Goal: Contribute content: Contribute content

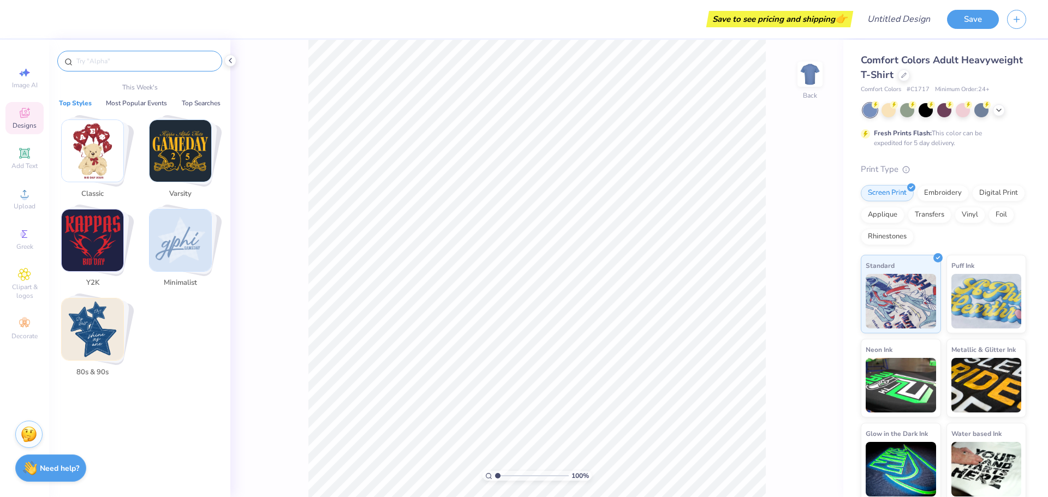
click at [93, 62] on input "text" at bounding box center [145, 61] width 140 height 11
click at [31, 112] on div "Designs" at bounding box center [24, 118] width 38 height 32
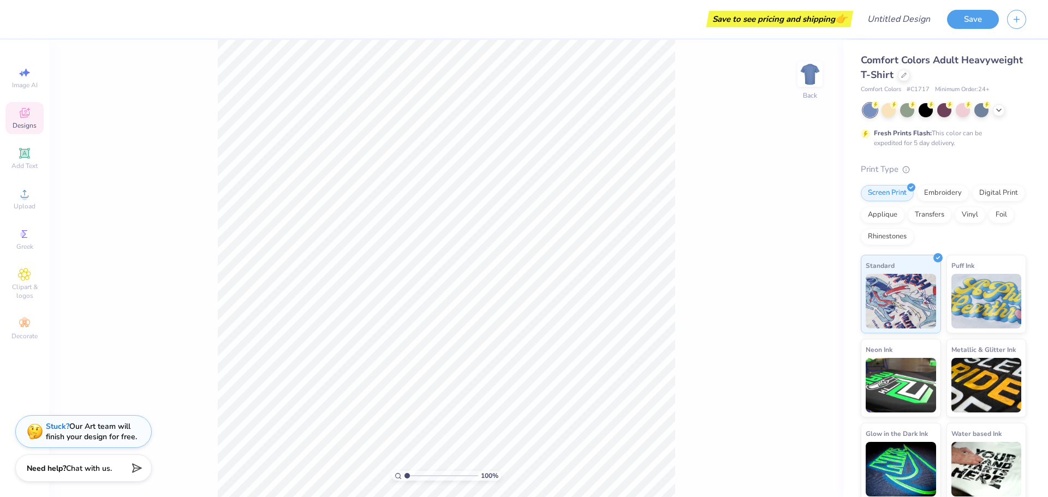
click at [22, 117] on icon at bounding box center [25, 113] width 10 height 10
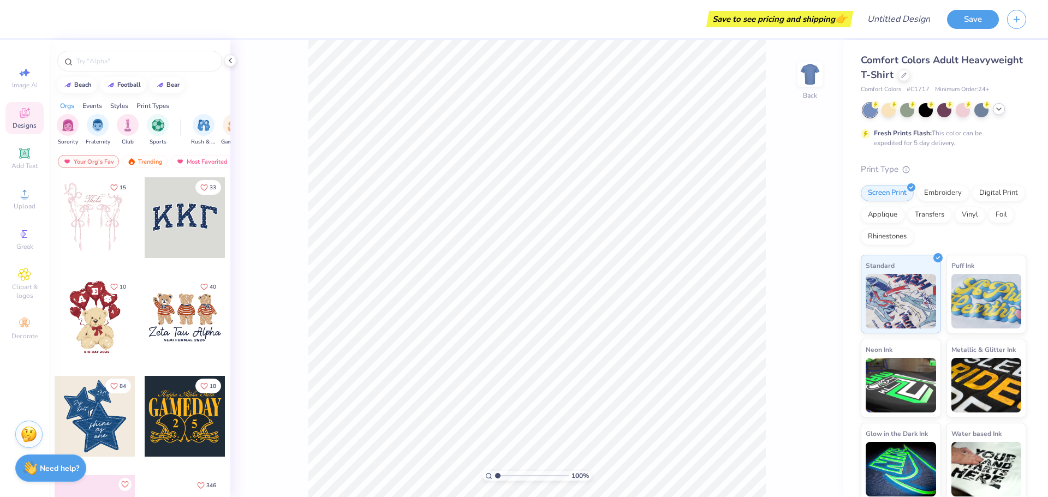
click at [998, 113] on icon at bounding box center [999, 109] width 9 height 9
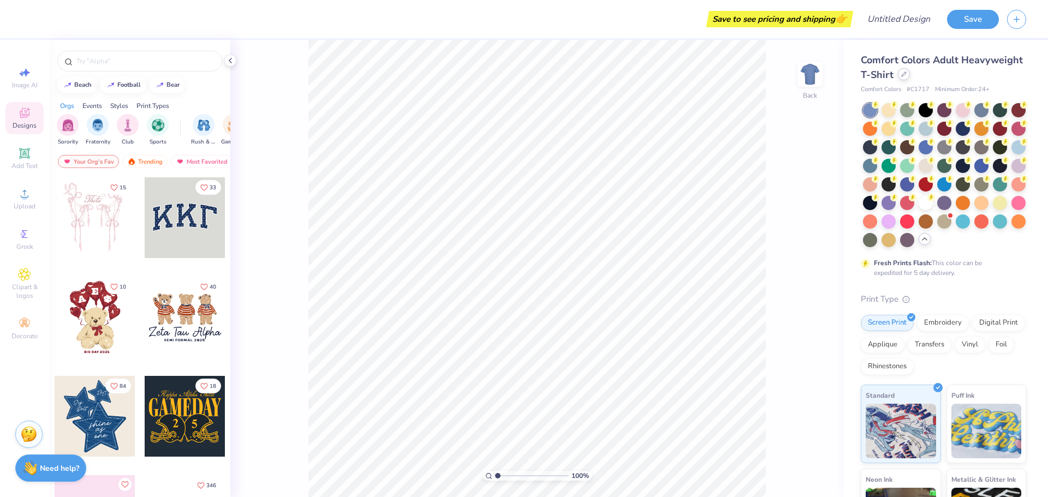
click at [910, 78] on div at bounding box center [904, 74] width 12 height 12
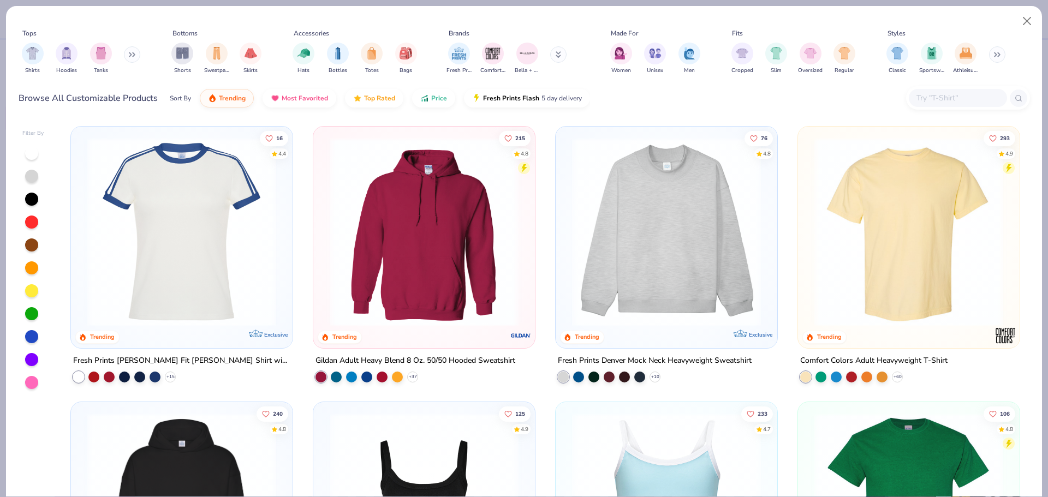
click at [938, 90] on div at bounding box center [958, 98] width 98 height 18
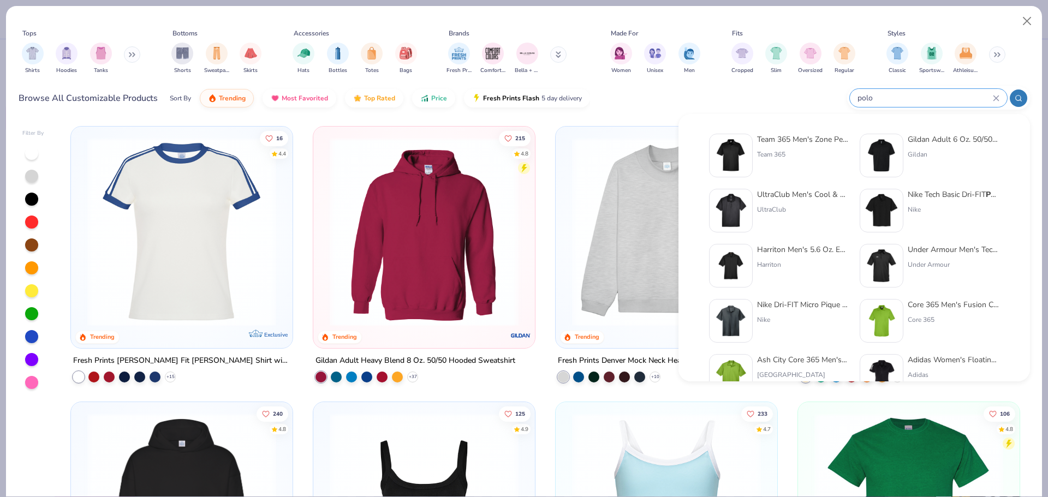
type input "polo"
click at [769, 256] on div "Harriton Men's 5.6 Oz. Easy Blend Polo Harriton" at bounding box center [803, 266] width 92 height 44
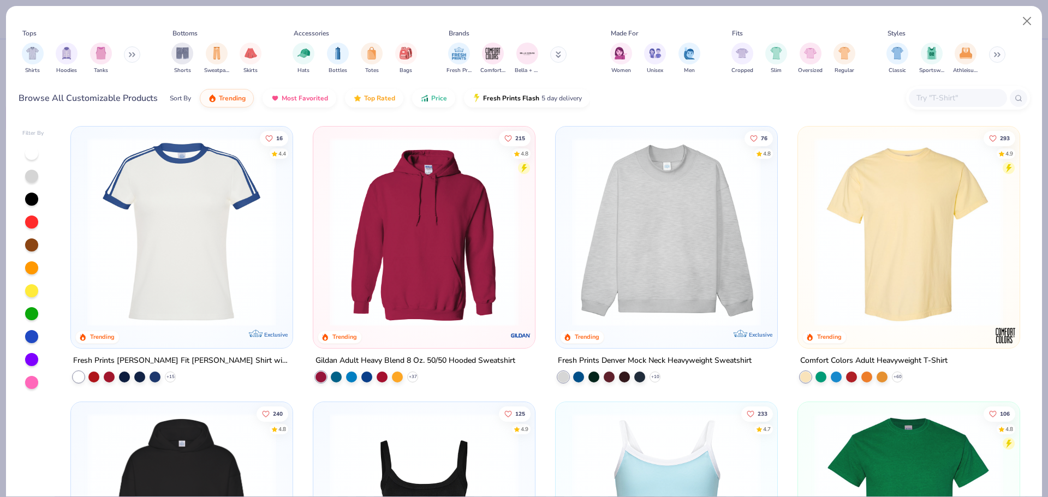
click at [938, 101] on input "text" at bounding box center [958, 98] width 84 height 13
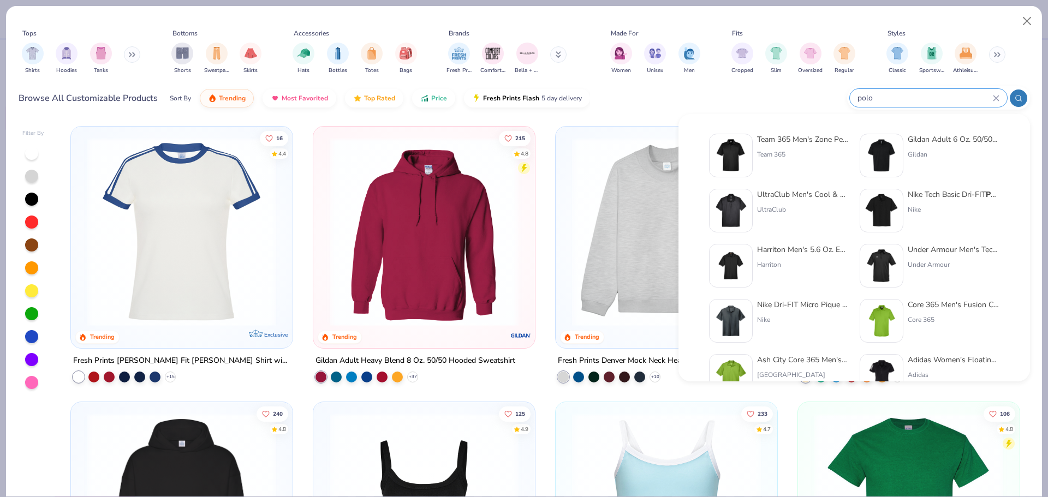
type input "polo"
click at [868, 207] on img at bounding box center [882, 211] width 34 height 34
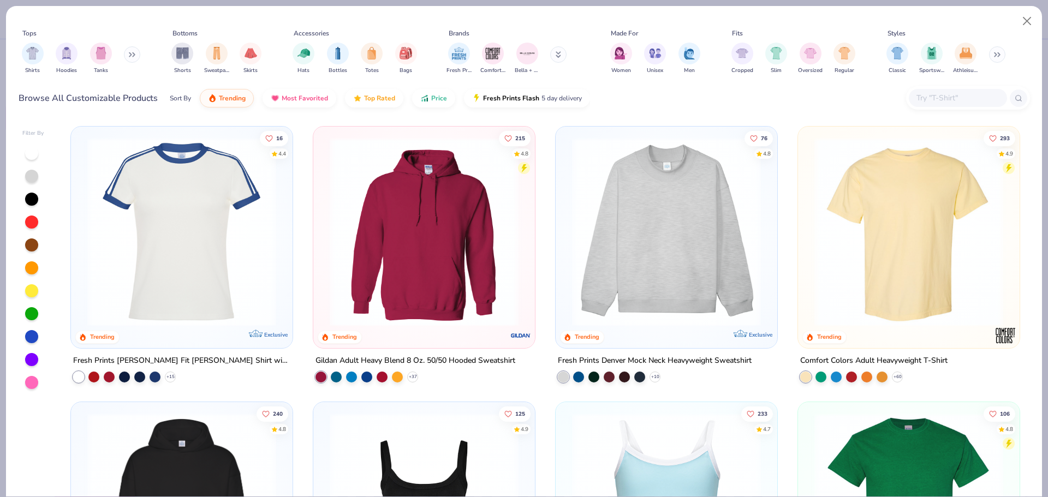
click at [948, 99] on input "text" at bounding box center [958, 98] width 84 height 13
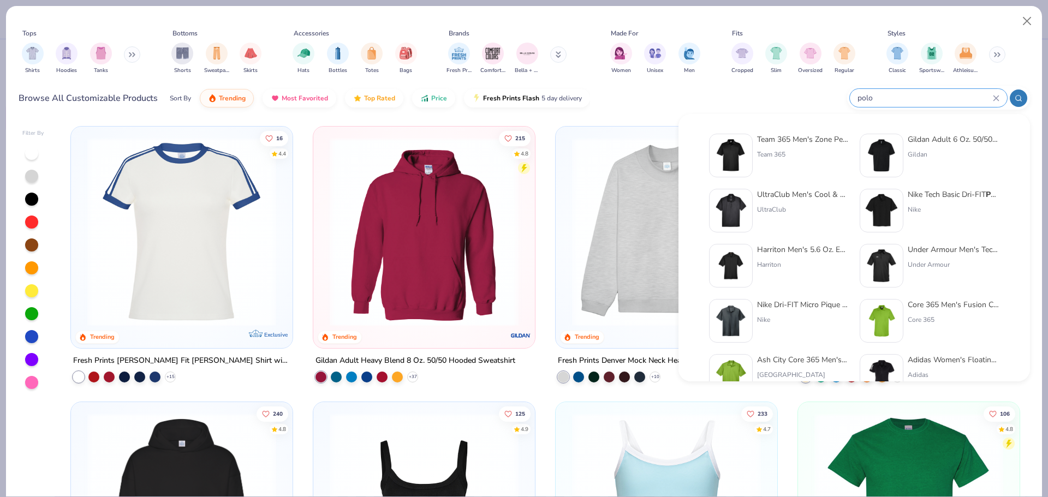
type input "polo"
click at [798, 152] on div "Team 365" at bounding box center [803, 155] width 92 height 10
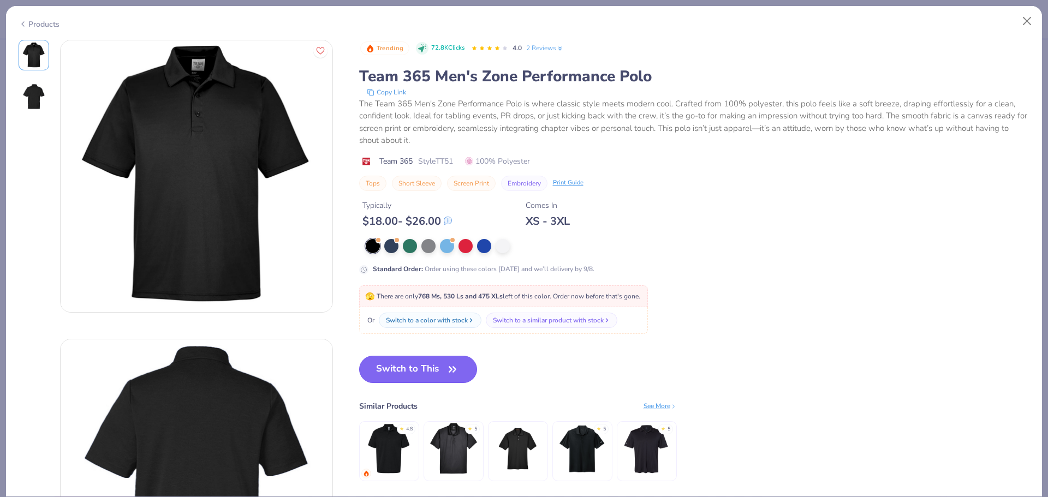
click at [425, 369] on button "Switch to This" at bounding box center [418, 369] width 118 height 27
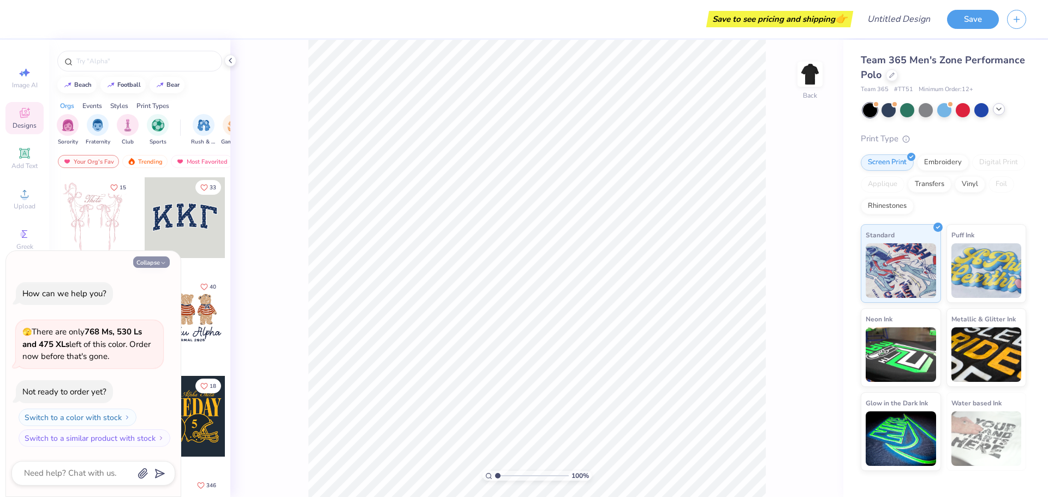
click at [161, 268] on button "Collapse" at bounding box center [151, 262] width 37 height 11
type textarea "x"
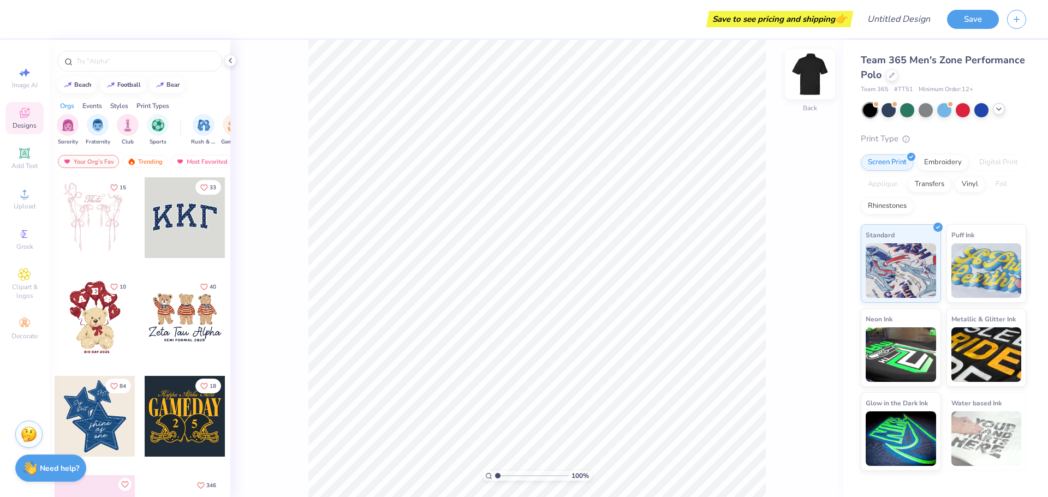
click at [809, 85] on img at bounding box center [810, 74] width 44 height 44
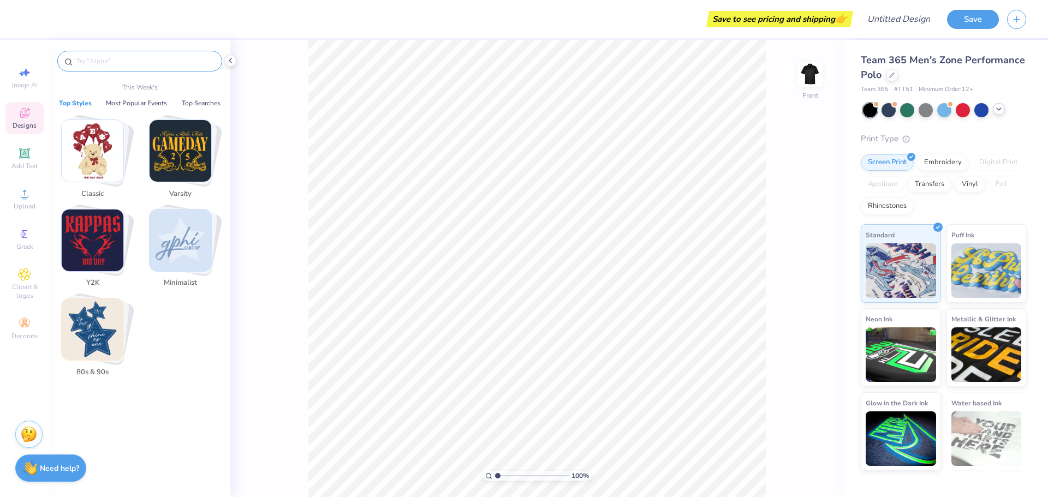
click at [112, 64] on input "text" at bounding box center [145, 61] width 140 height 11
click at [127, 103] on button "Most Popular Events" at bounding box center [137, 103] width 68 height 11
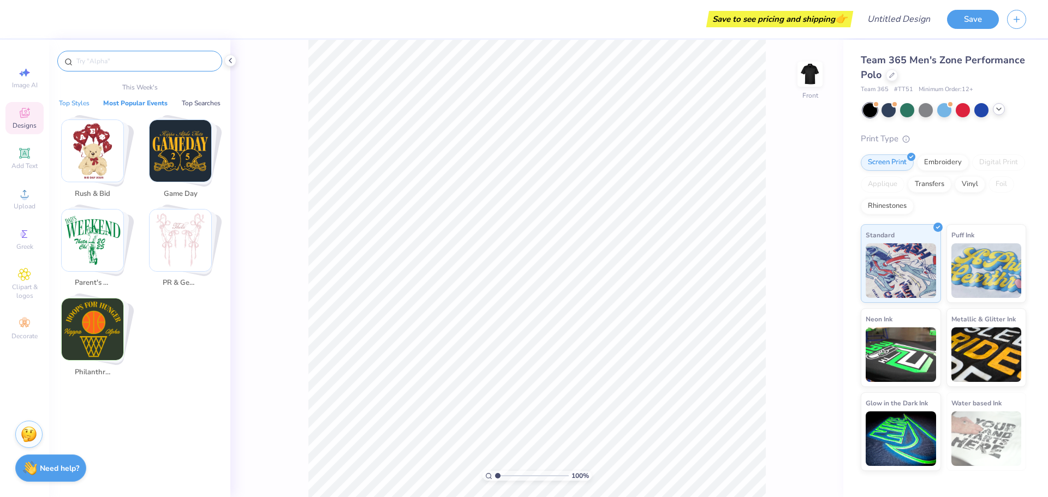
click at [85, 102] on button "Top Styles" at bounding box center [74, 103] width 37 height 11
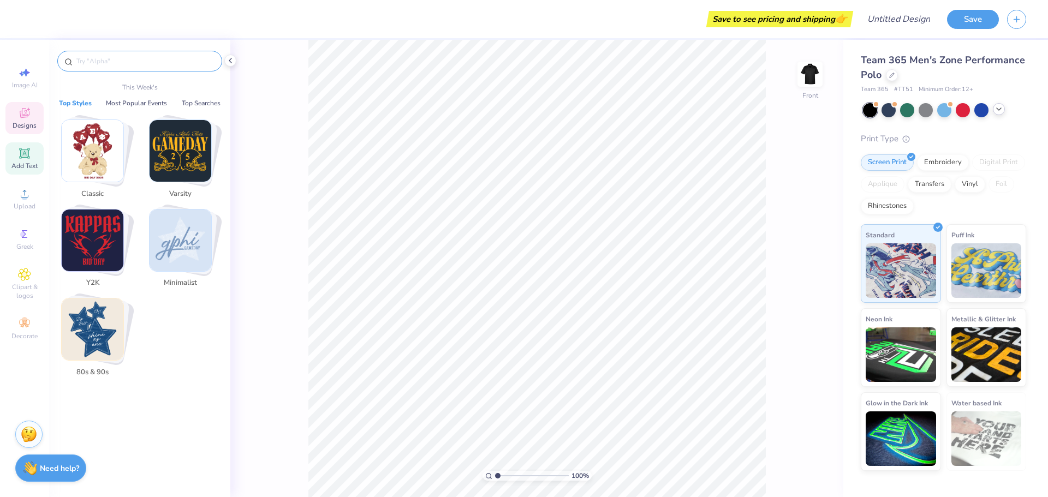
click at [27, 161] on div "Add Text" at bounding box center [24, 158] width 38 height 32
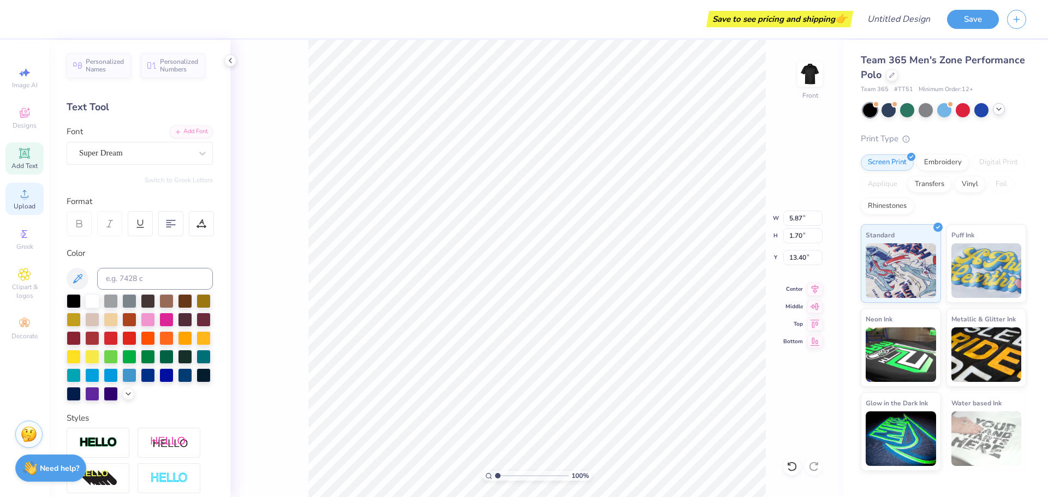
click at [29, 191] on icon at bounding box center [24, 193] width 13 height 13
click at [32, 194] on div "Upload" at bounding box center [24, 199] width 38 height 32
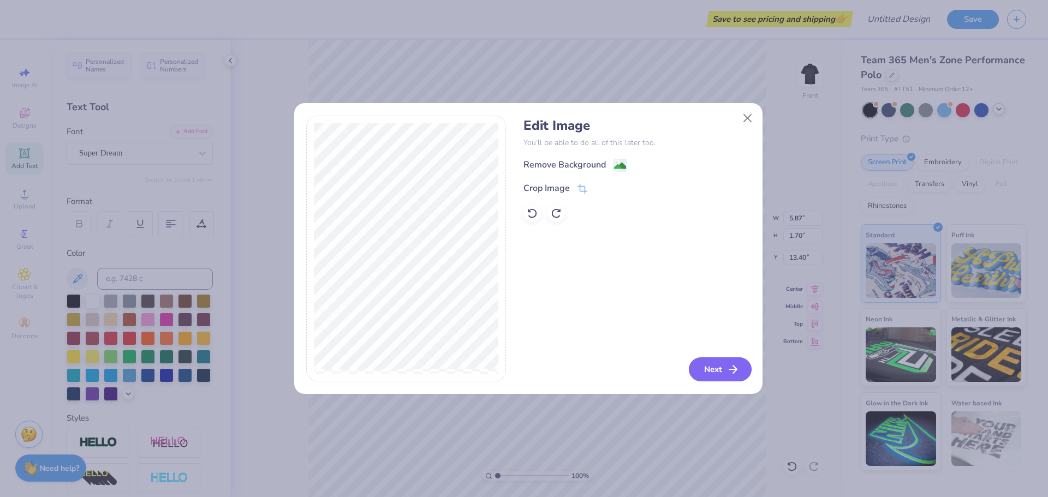
click at [723, 371] on button "Next" at bounding box center [720, 370] width 63 height 24
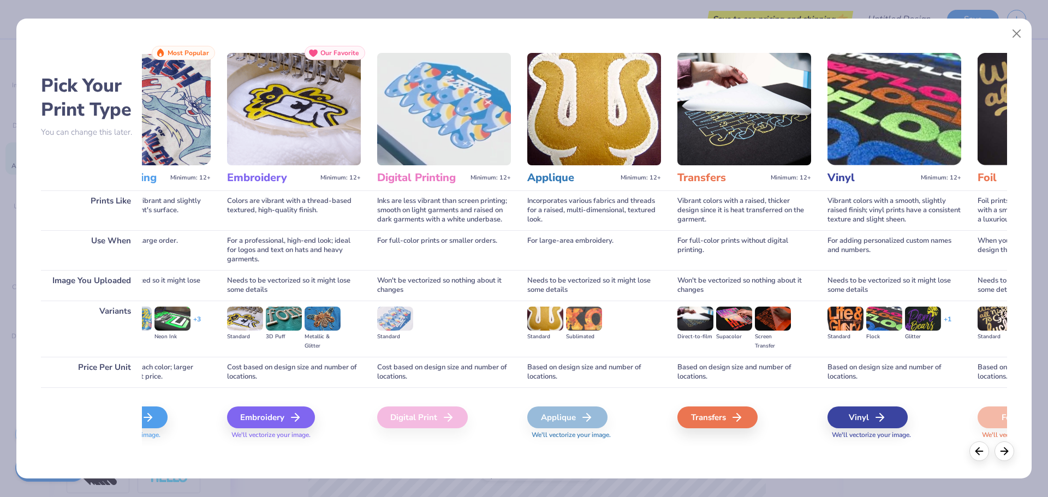
scroll to position [0, 0]
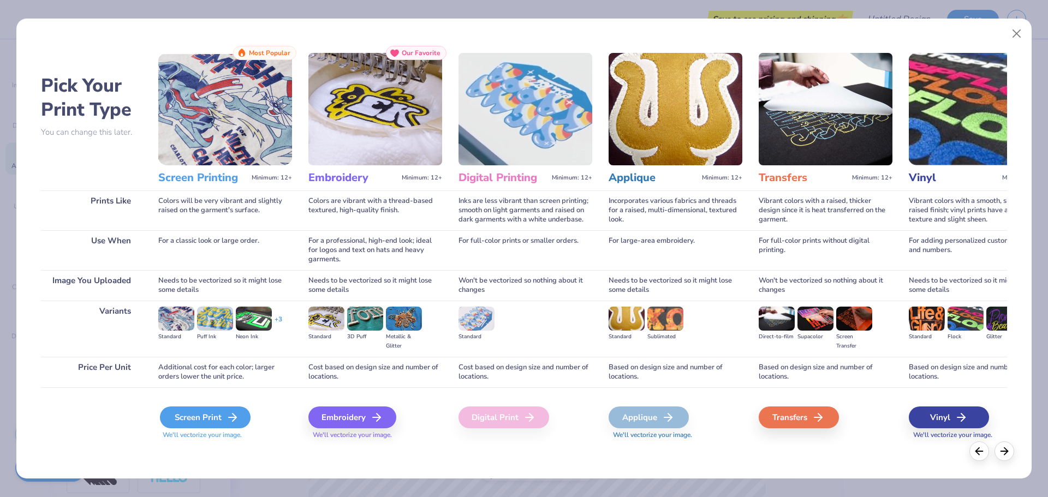
click at [224, 423] on div "Screen Print" at bounding box center [205, 418] width 91 height 22
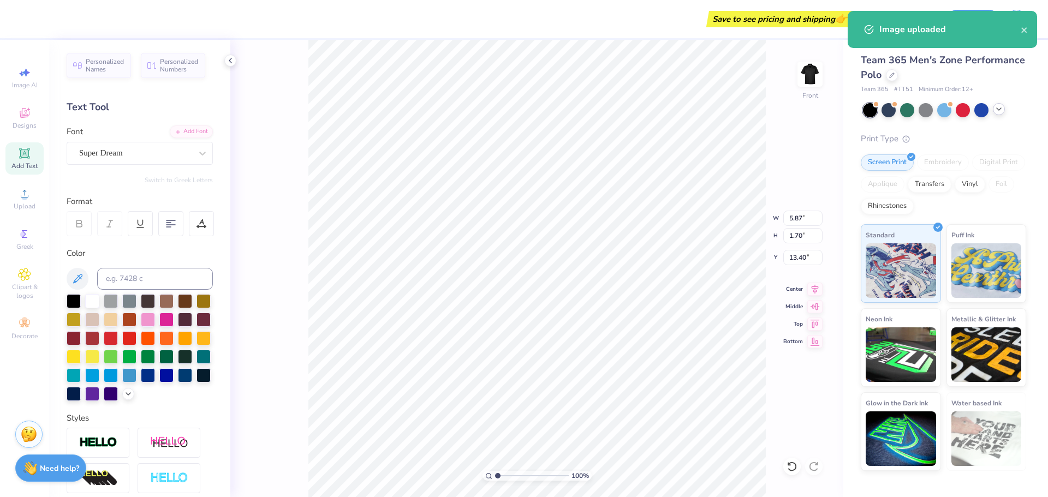
type input "14.74"
type input "6.88"
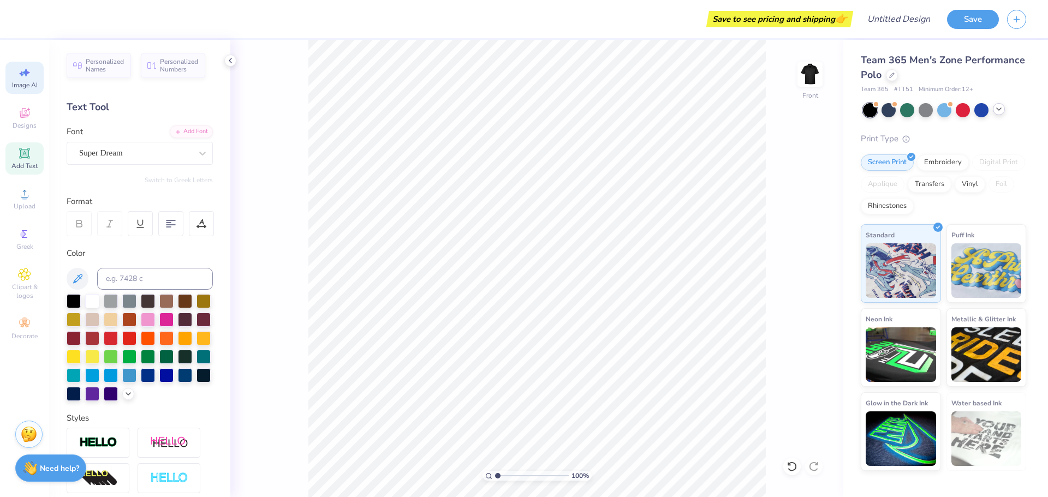
click at [30, 79] on icon at bounding box center [24, 72] width 13 height 13
select select "4"
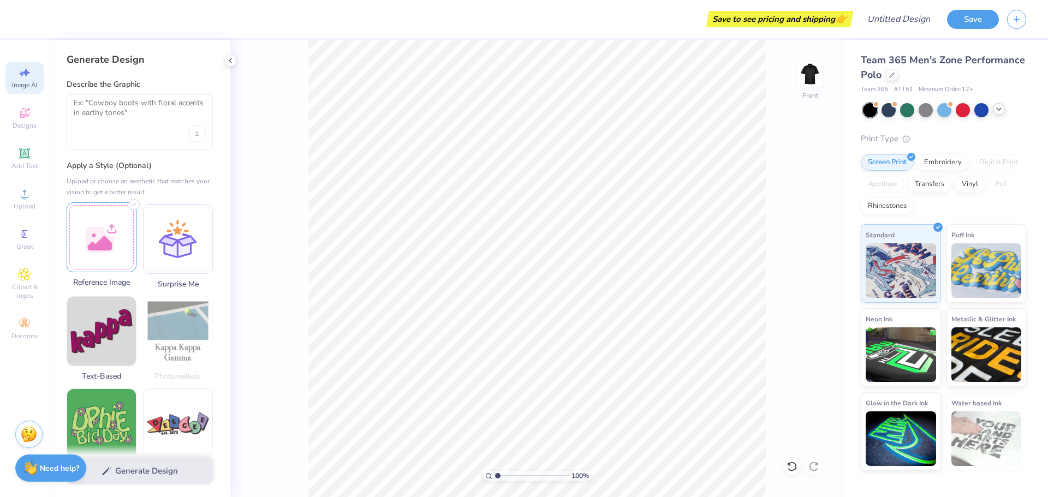
click at [100, 259] on div at bounding box center [102, 238] width 70 height 70
click at [132, 113] on textarea at bounding box center [140, 111] width 132 height 27
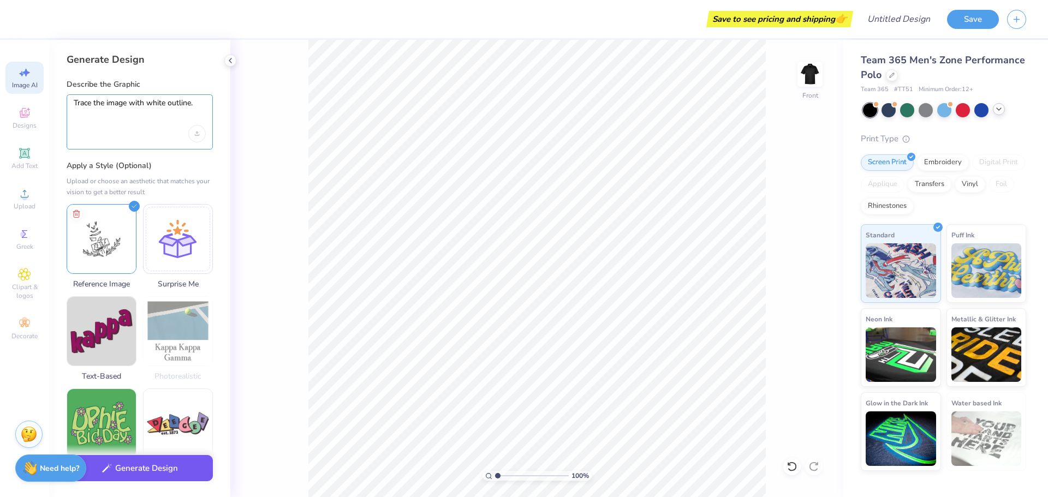
type textarea "Trace the image with white outline."
click at [138, 474] on button "Generate Design" at bounding box center [140, 468] width 146 height 27
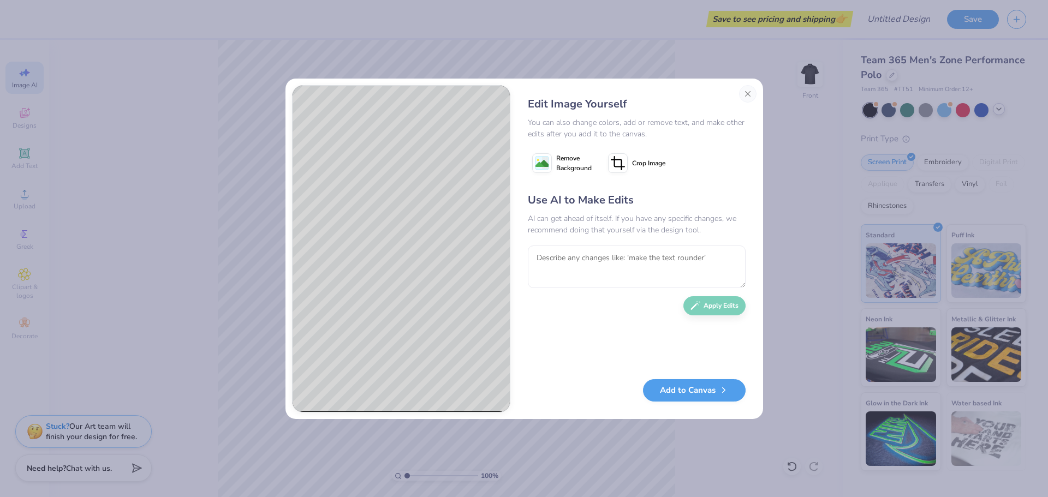
click at [565, 161] on span "Remove Background" at bounding box center [573, 163] width 35 height 20
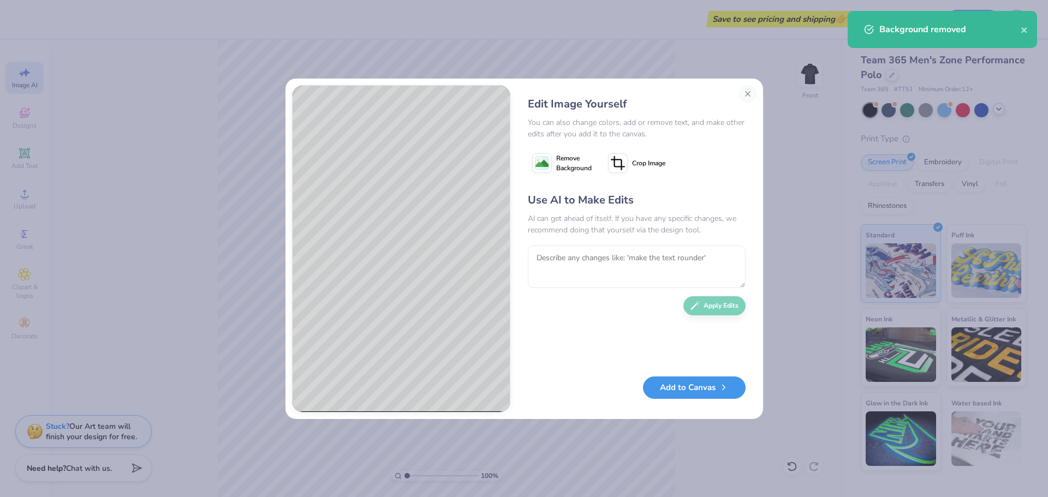
click at [699, 390] on button "Add to Canvas" at bounding box center [694, 388] width 103 height 22
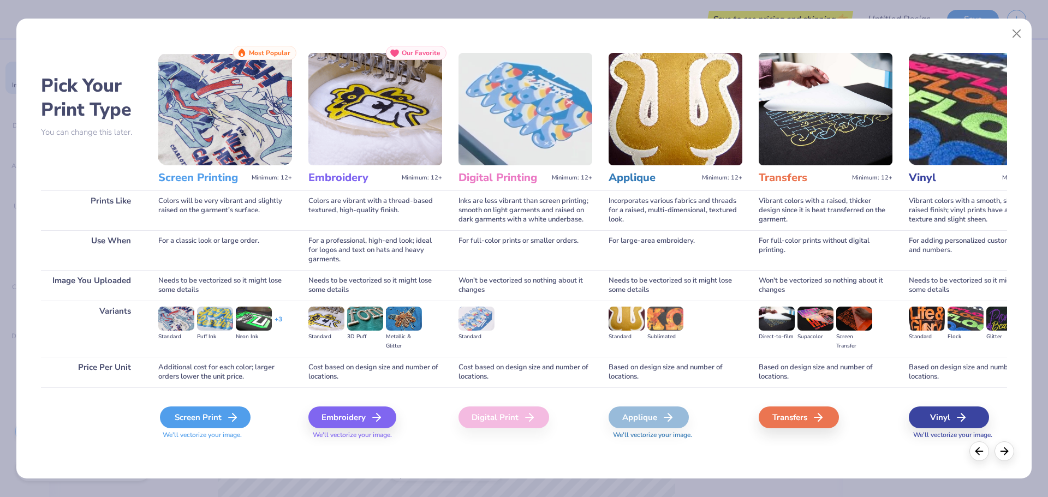
click at [229, 411] on icon at bounding box center [232, 417] width 13 height 13
click at [204, 423] on div "Screen Print" at bounding box center [205, 418] width 91 height 22
click at [210, 414] on div "Screen Print" at bounding box center [205, 418] width 91 height 22
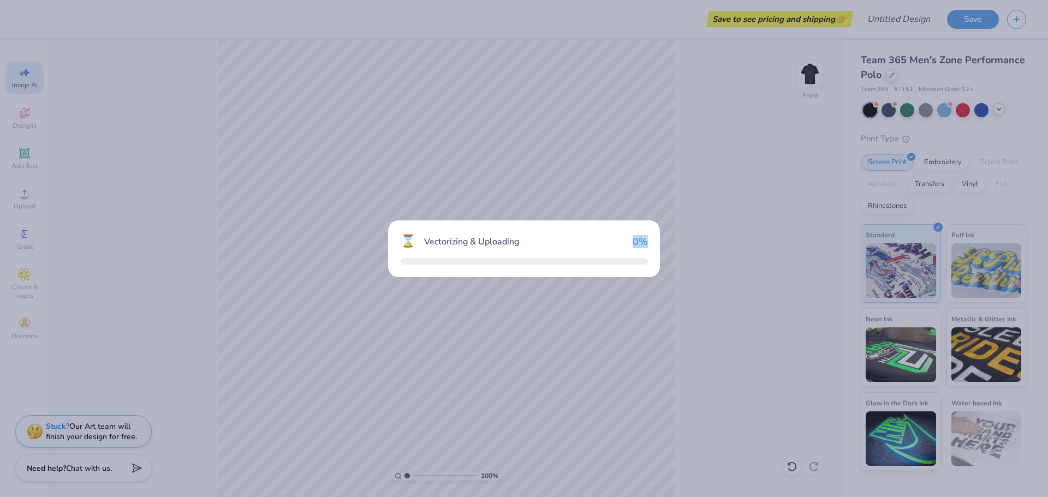
click at [210, 414] on div "⌛ Vectorizing & Uploading 0 %" at bounding box center [524, 248] width 1048 height 497
click at [551, 239] on div "Vectorizing & Uploading" at bounding box center [521, 241] width 194 height 13
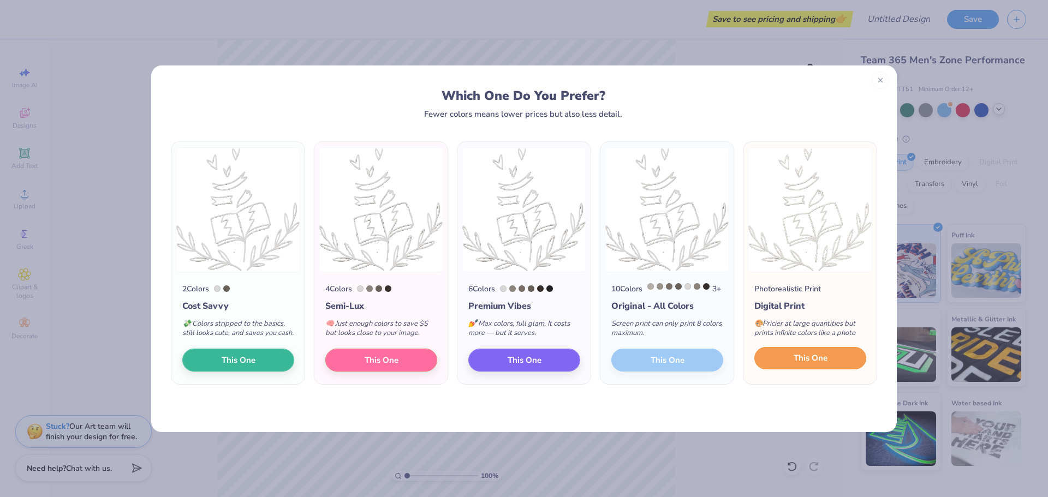
click at [799, 365] on span "This One" at bounding box center [811, 358] width 34 height 13
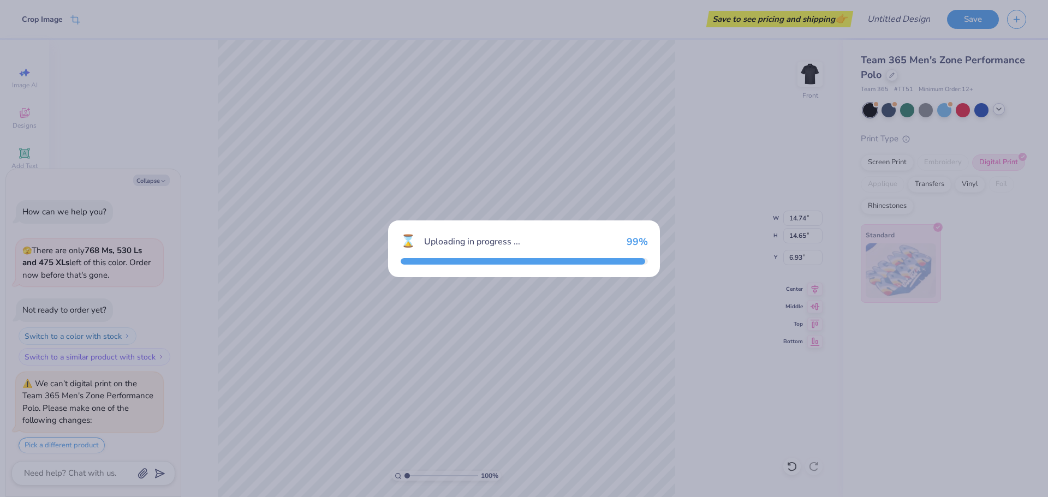
scroll to position [240, 0]
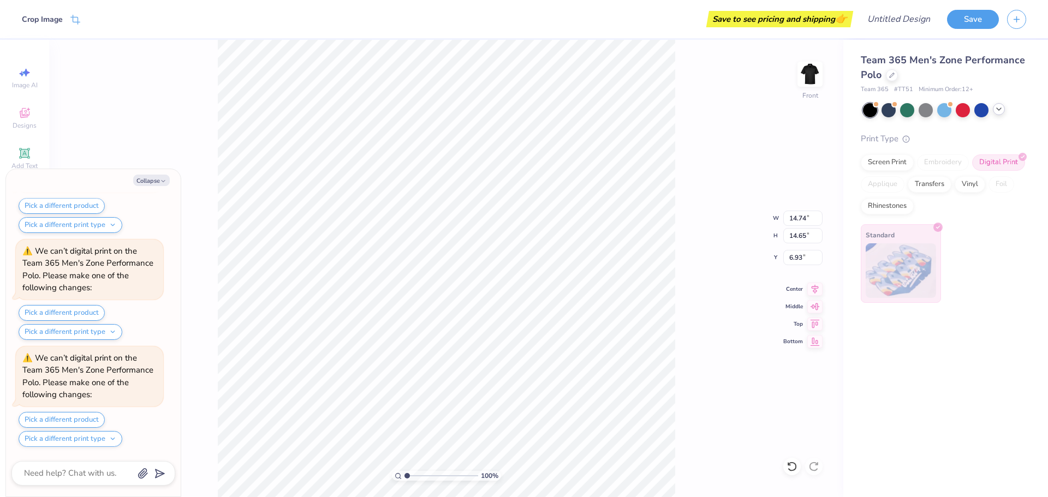
type textarea "x"
type input "13.23"
type input "13.15"
type textarea "x"
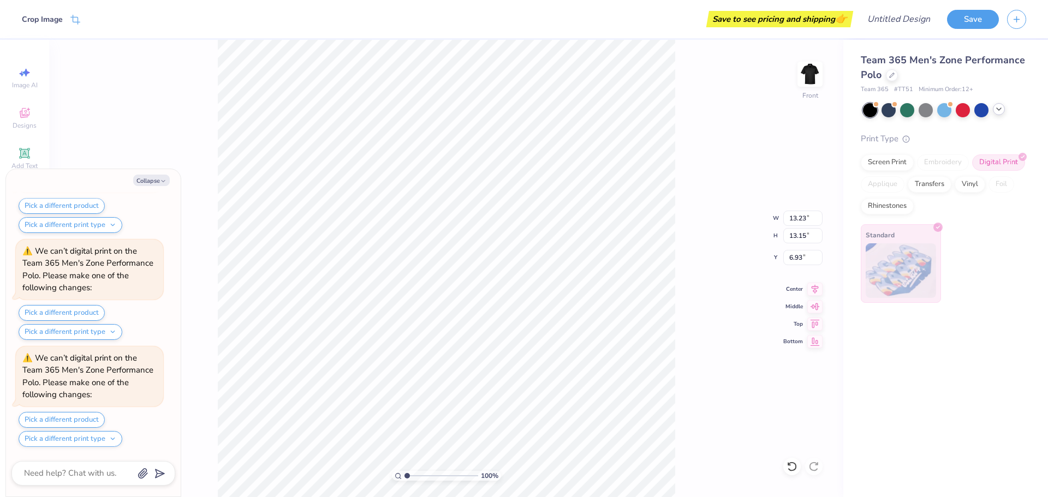
type input "8.60"
type textarea "x"
type input "3.81"
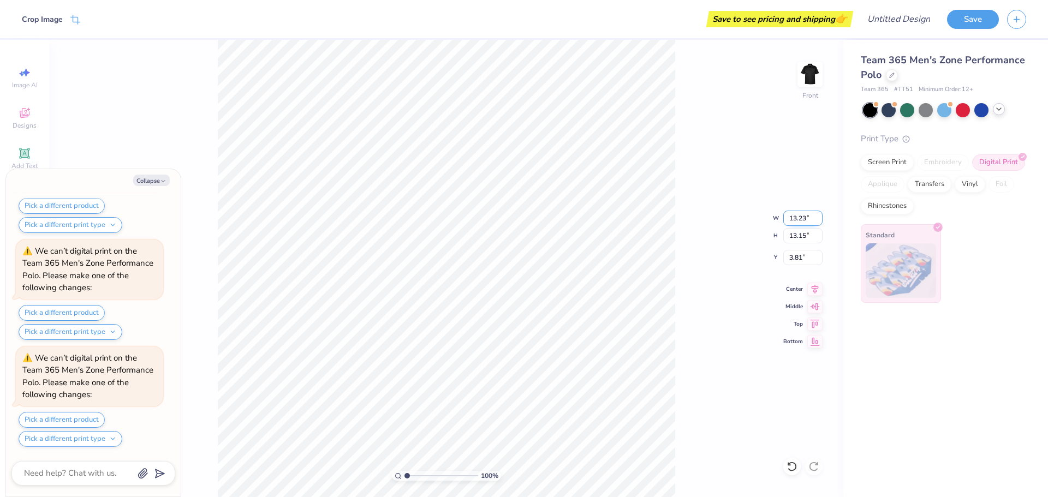
click at [802, 215] on input "13.23" at bounding box center [802, 218] width 39 height 15
type input "9"
type textarea "x"
type input "9.00"
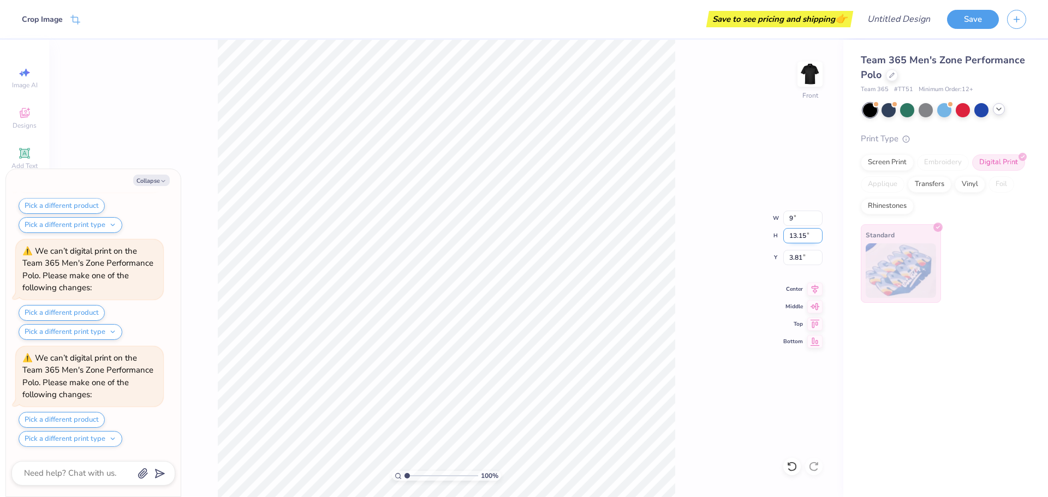
type input "8.95"
type input "5.91"
click at [801, 231] on input "8.95" at bounding box center [802, 235] width 39 height 15
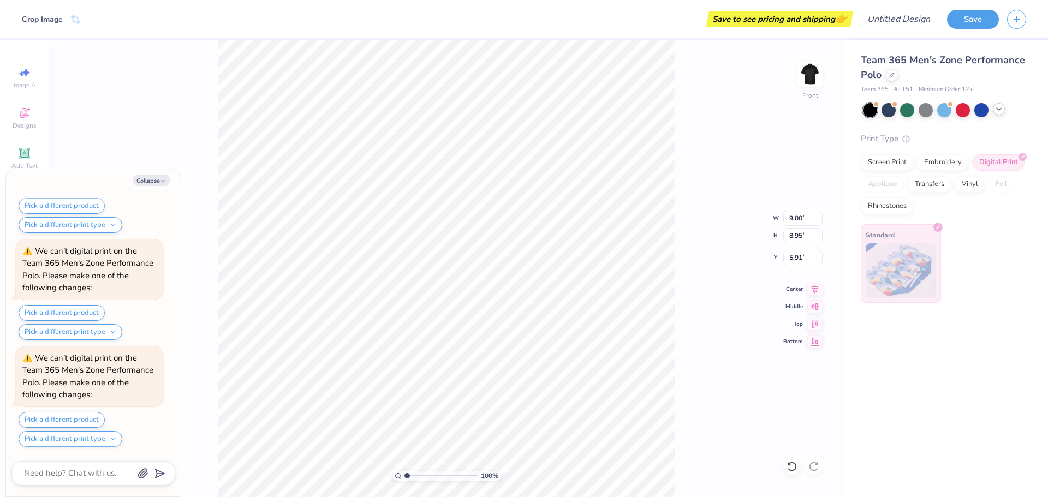
type textarea "x"
type input "6.25"
type textarea "x"
type input "6.21"
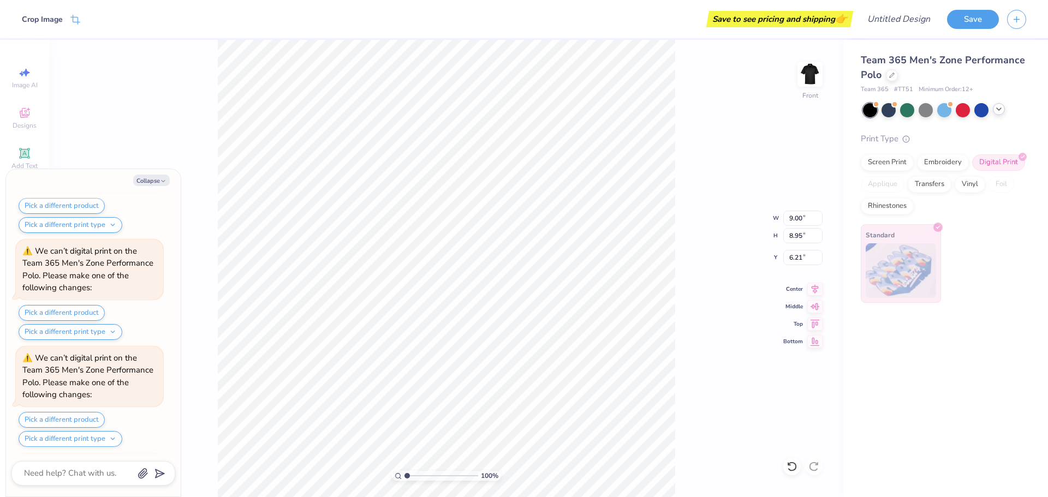
scroll to position [989, 0]
type textarea "x"
type input "5.07"
drag, startPoint x: 144, startPoint y: 175, endPoint x: 150, endPoint y: 156, distance: 20.2
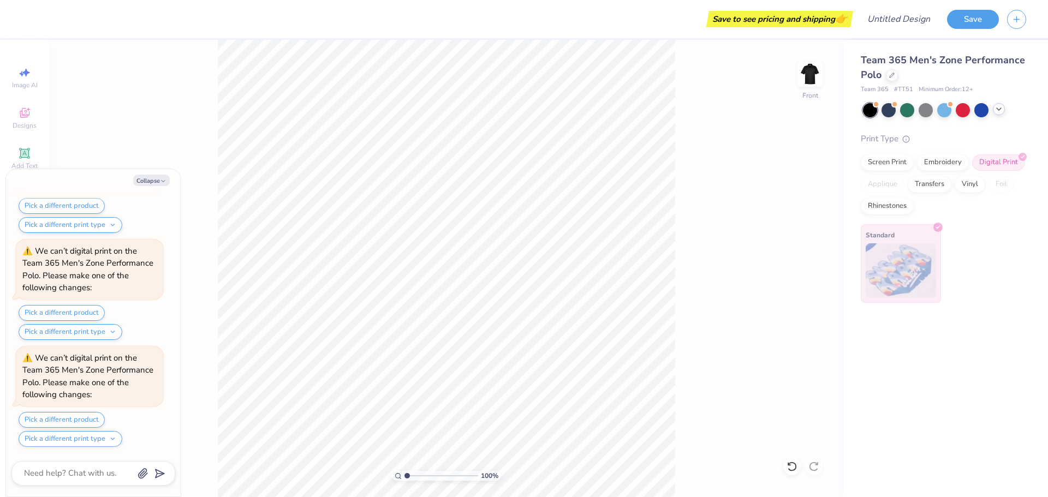
click at [150, 156] on body "Save to see pricing and shipping 👉 Design Title Save Image AI Designs Add Text …" at bounding box center [524, 248] width 1048 height 497
click at [150, 156] on div "100 % Front" at bounding box center [446, 269] width 794 height 458
click at [160, 178] on icon "button" at bounding box center [163, 181] width 7 height 7
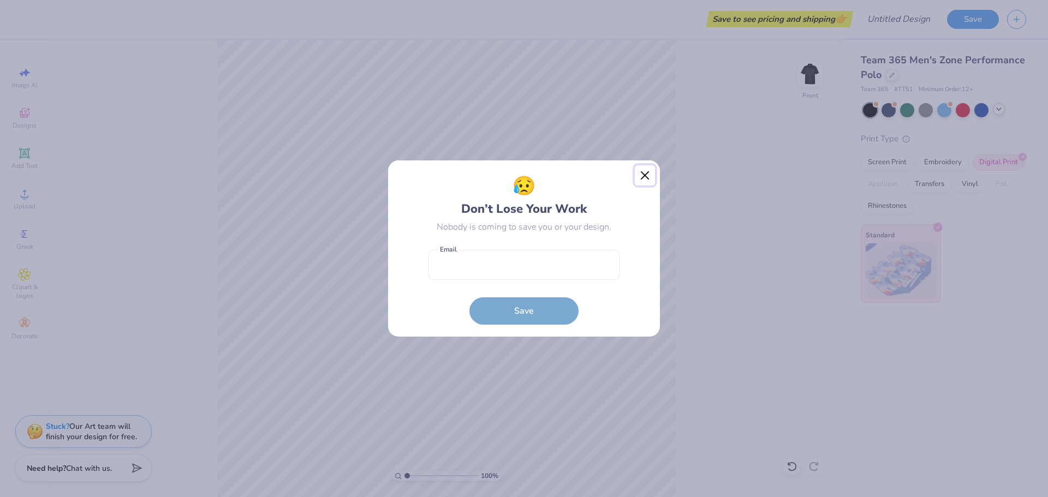
click at [644, 174] on button "Close" at bounding box center [645, 175] width 21 height 21
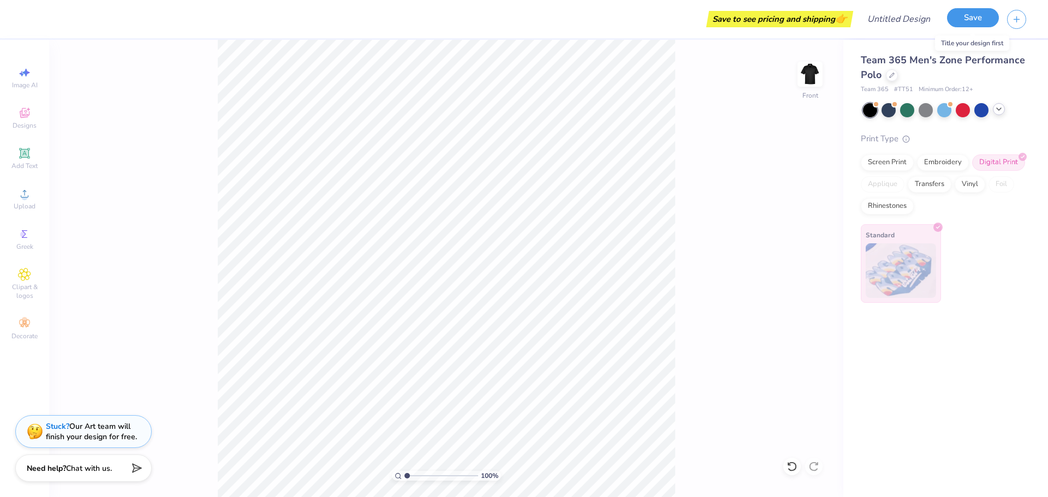
click at [960, 23] on button "Save" at bounding box center [973, 17] width 52 height 19
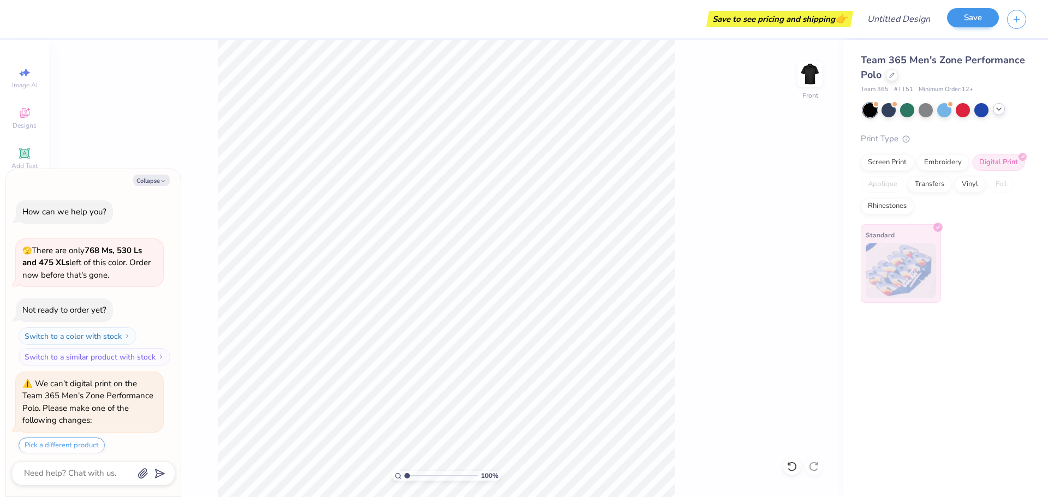
scroll to position [1232, 0]
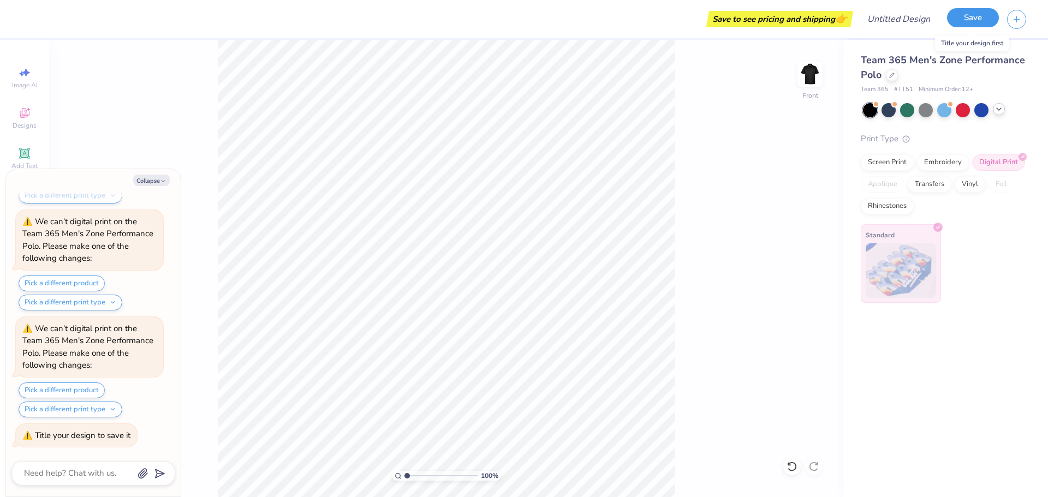
click at [959, 21] on button "Save" at bounding box center [973, 17] width 52 height 19
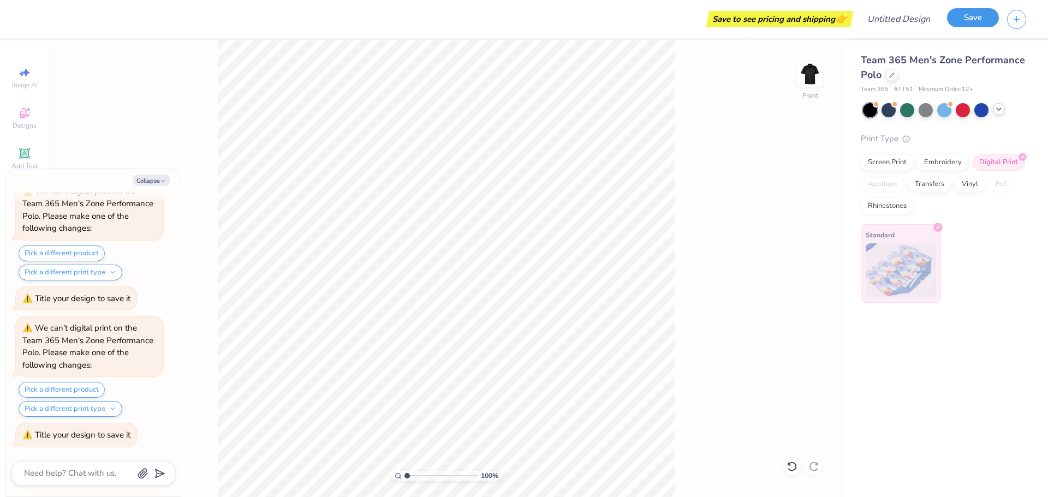
click at [959, 21] on button "Save" at bounding box center [973, 17] width 52 height 19
click at [142, 176] on button "Collapse" at bounding box center [151, 180] width 37 height 11
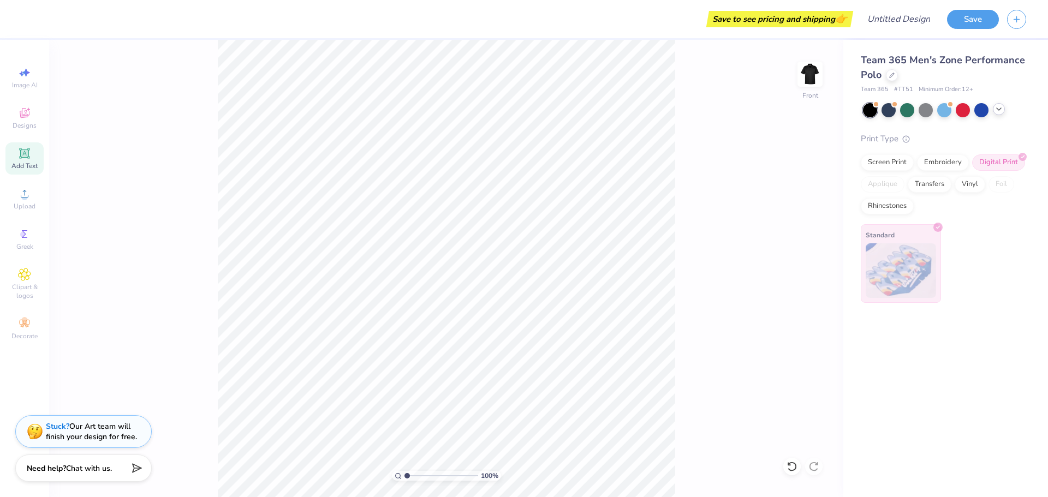
click at [22, 165] on span "Add Text" at bounding box center [24, 166] width 26 height 9
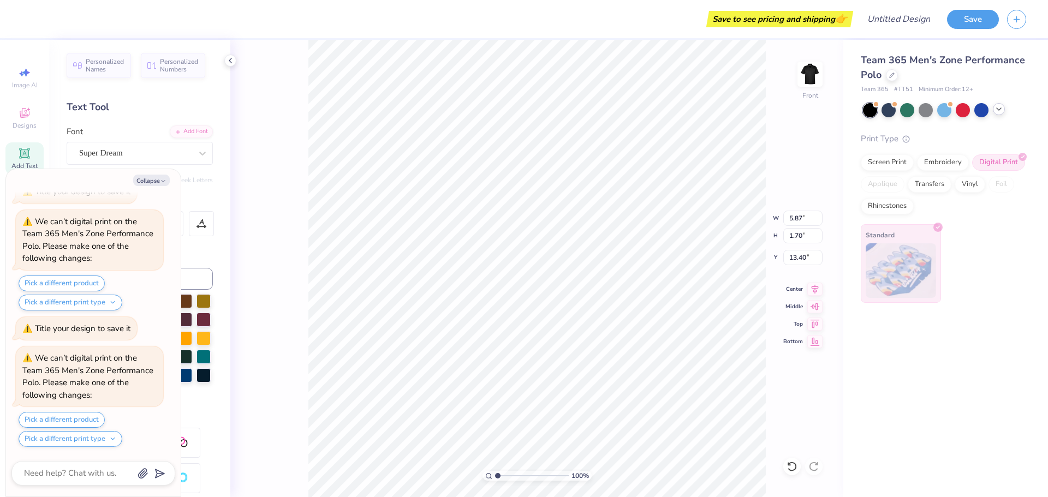
scroll to position [9, 2]
type textarea "x"
type textarea "TElXT"
type textarea "x"
type textarea "TEXT"
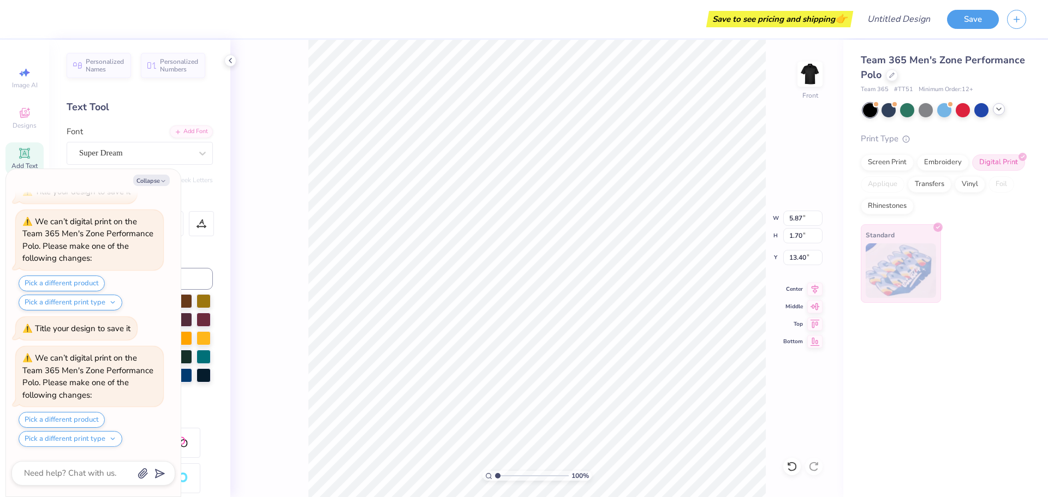
type textarea "x"
type textarea "TXT"
type textarea "x"
type textarea "XT"
type textarea "x"
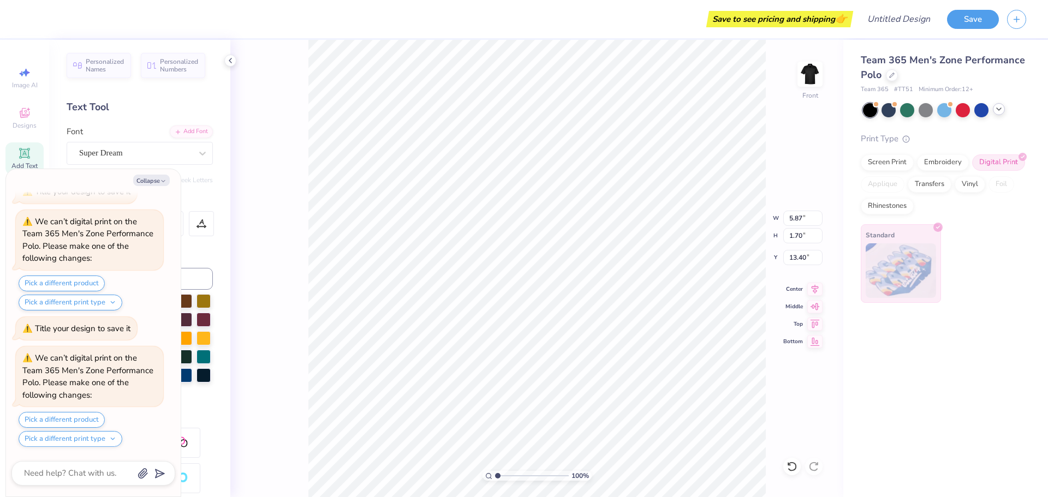
type textarea "X"
type textarea "x"
type textarea "L"
type textarea "x"
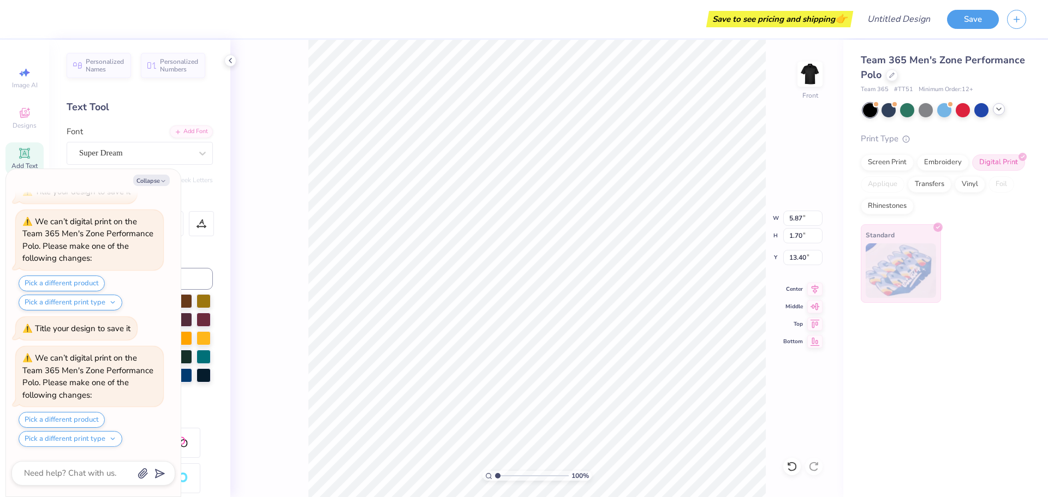
type textarea "LO"
type textarea "x"
type textarea "LOV"
type textarea "x"
type textarea "LOVL"
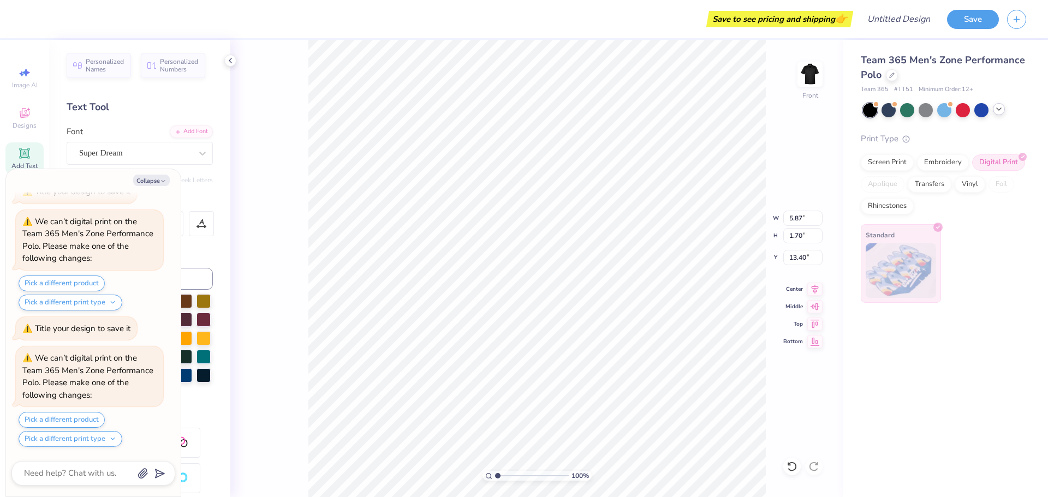
type textarea "x"
type textarea "LOVLE"
type textarea "x"
type textarea "LOVLES"
type textarea "x"
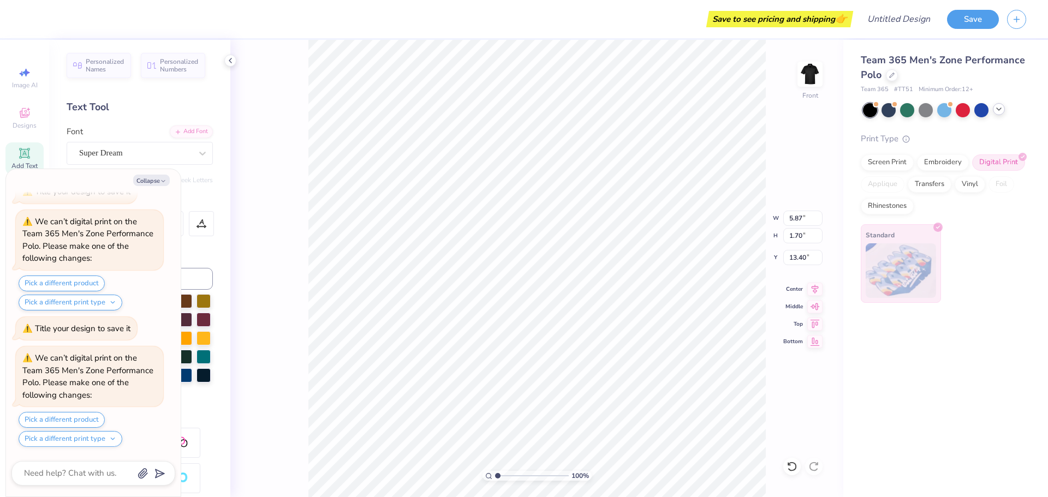
type textarea "LOVLESH"
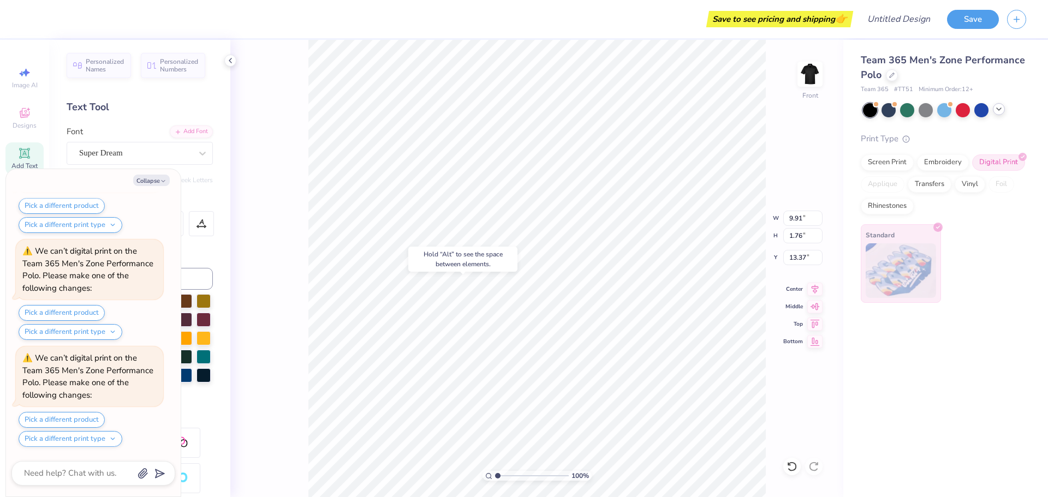
type textarea "x"
type input "14.81"
click at [193, 153] on div at bounding box center [203, 154] width 20 height 20
click at [165, 180] on icon "button" at bounding box center [163, 181] width 7 height 7
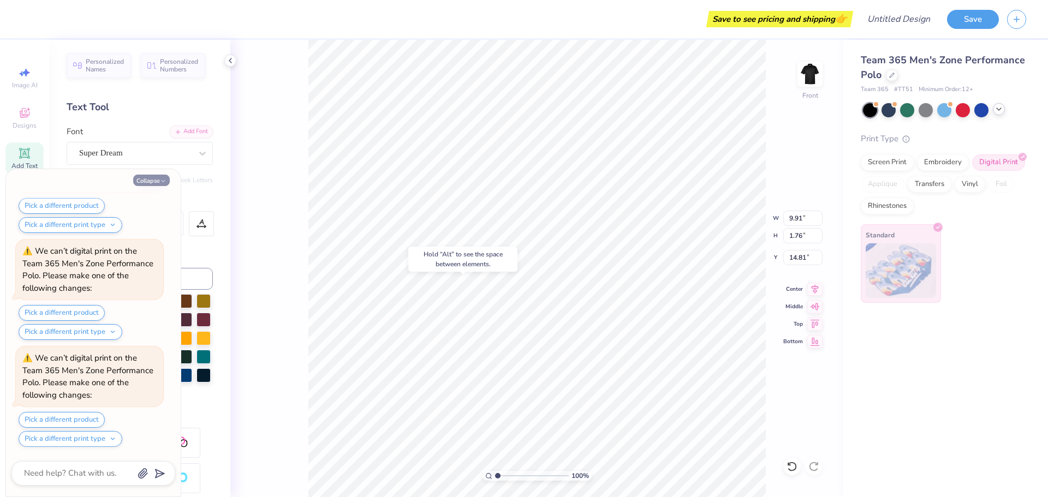
type textarea "x"
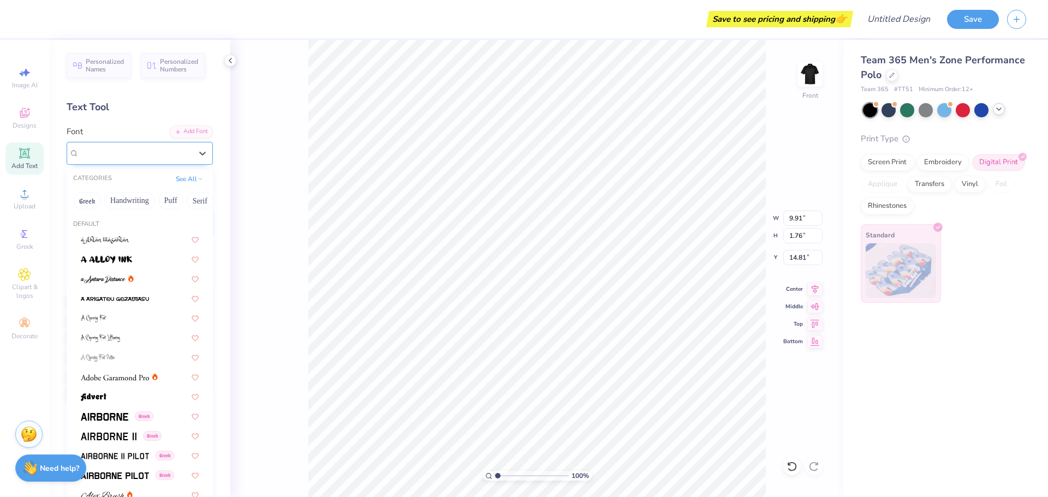
click at [176, 155] on div "Super Dream" at bounding box center [135, 153] width 115 height 17
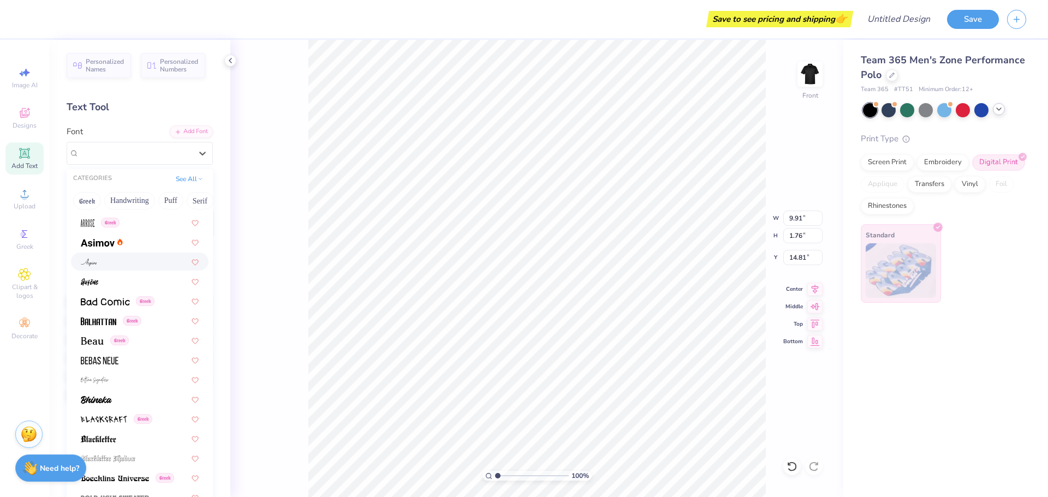
scroll to position [391, 0]
click at [130, 358] on div at bounding box center [140, 359] width 118 height 11
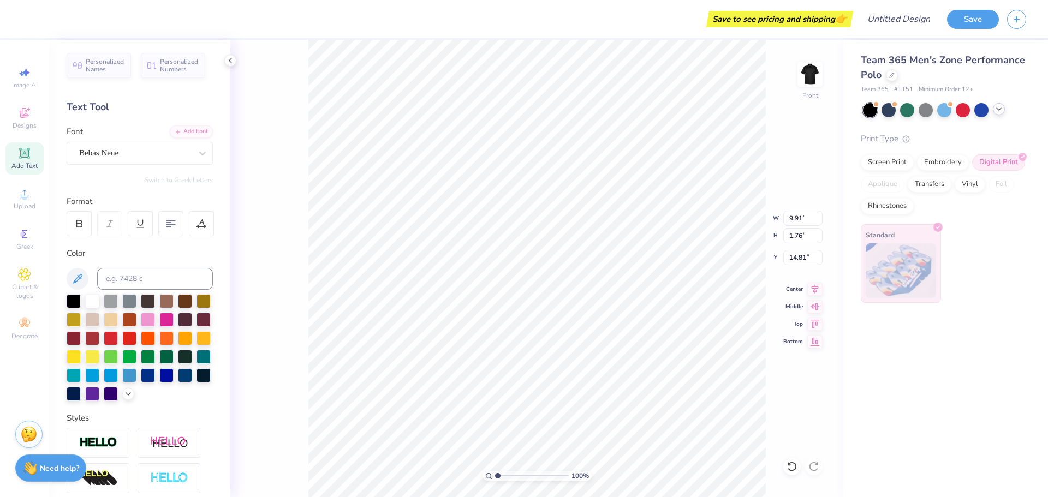
type input "6.16"
type input "1.73"
type input "14.83"
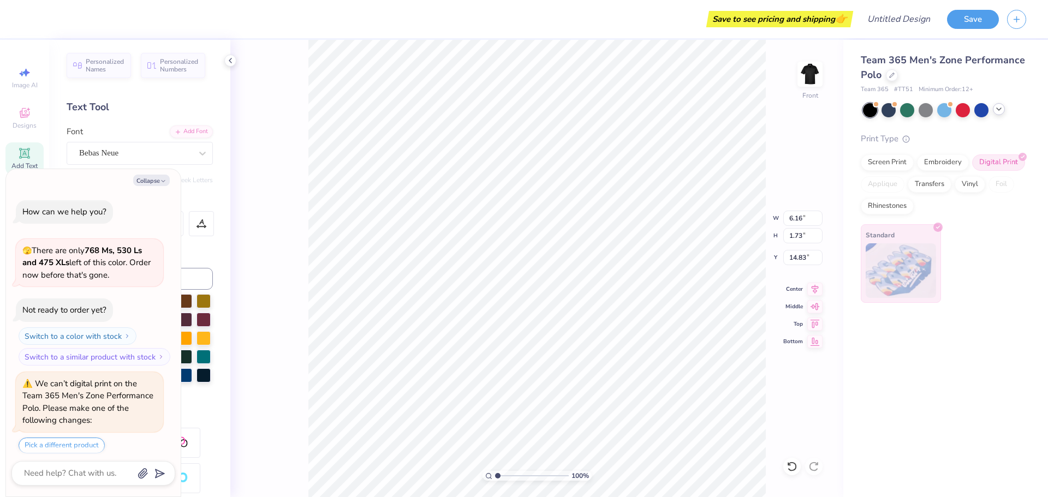
scroll to position [2041, 0]
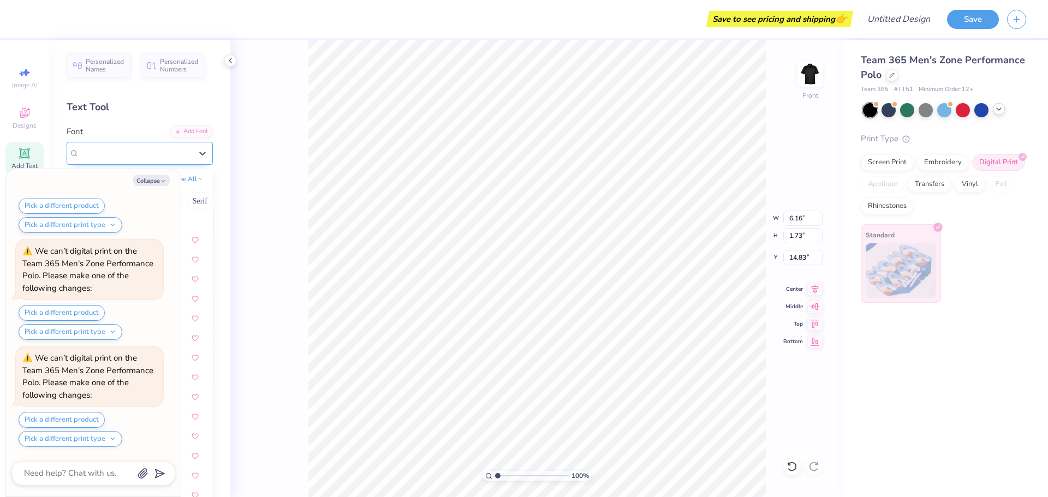
click at [177, 152] on div "Bebas Neue" at bounding box center [135, 153] width 115 height 17
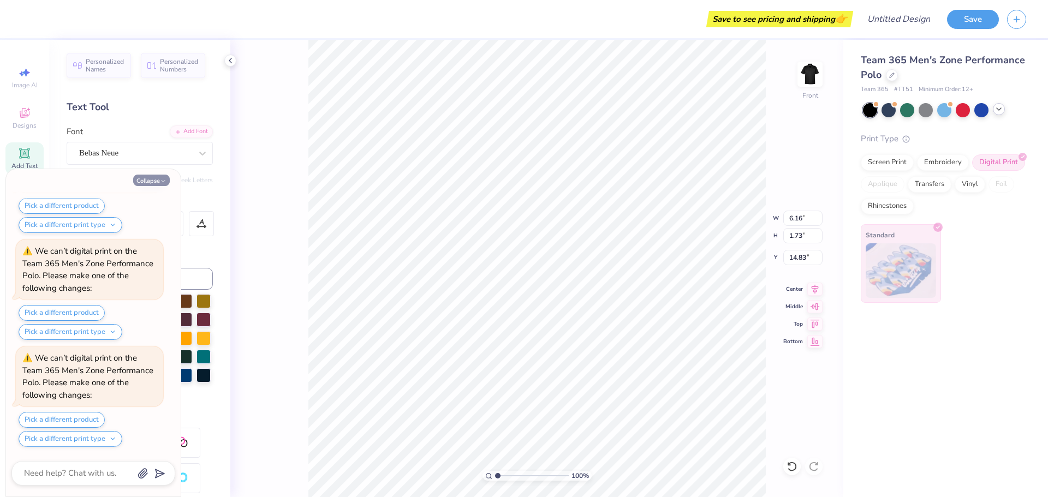
click at [163, 179] on icon "button" at bounding box center [163, 181] width 7 height 7
type textarea "x"
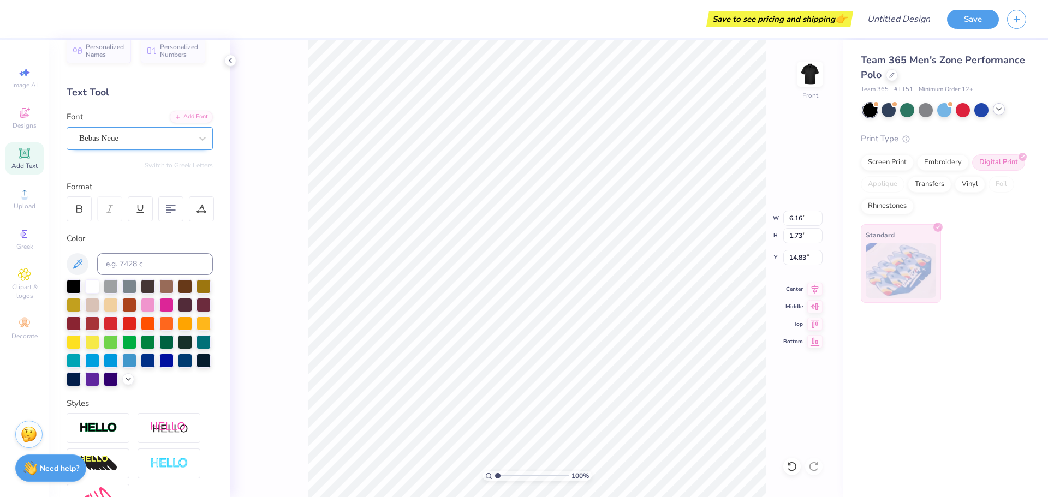
scroll to position [14, 0]
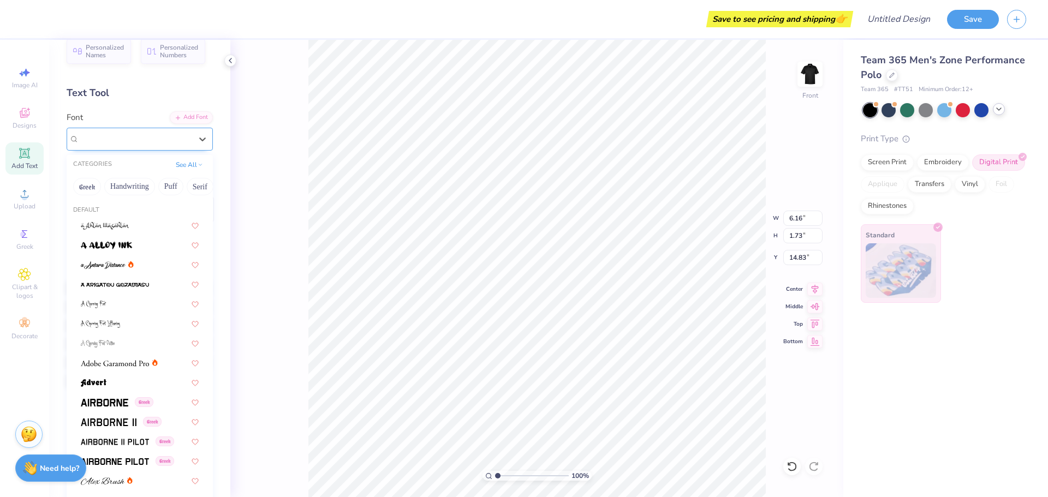
click at [167, 144] on div "Bebas Neue" at bounding box center [135, 138] width 115 height 17
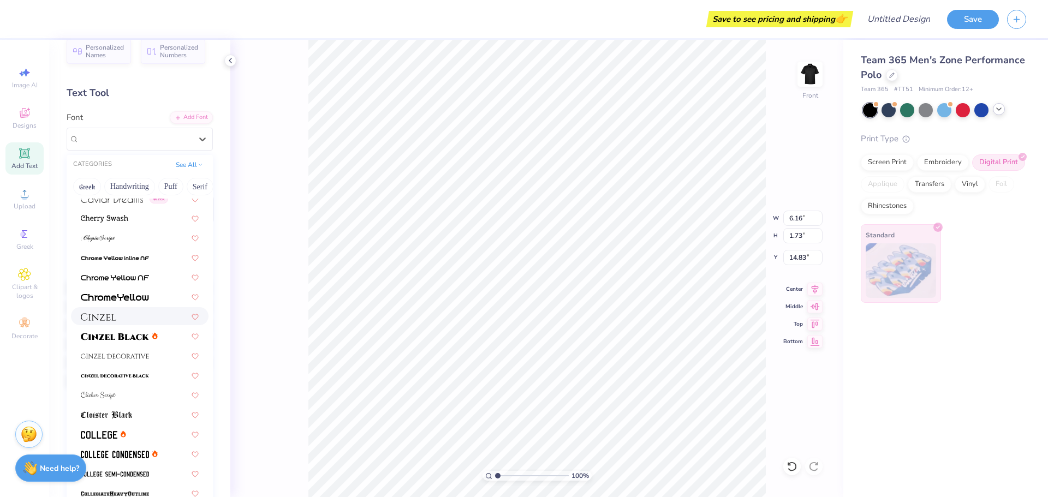
scroll to position [1207, 0]
click at [109, 340] on img at bounding box center [115, 336] width 68 height 8
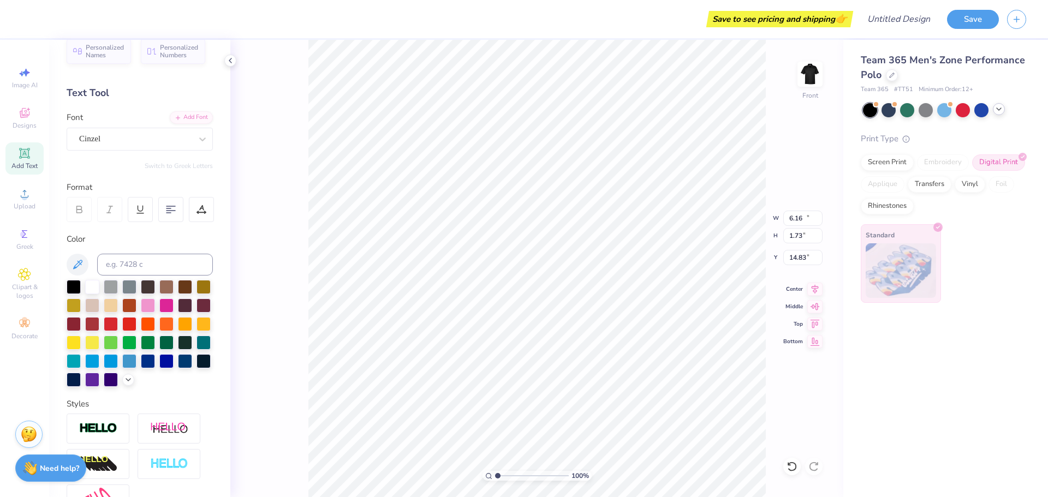
type input "12.21"
type input "1.80"
type input "14.80"
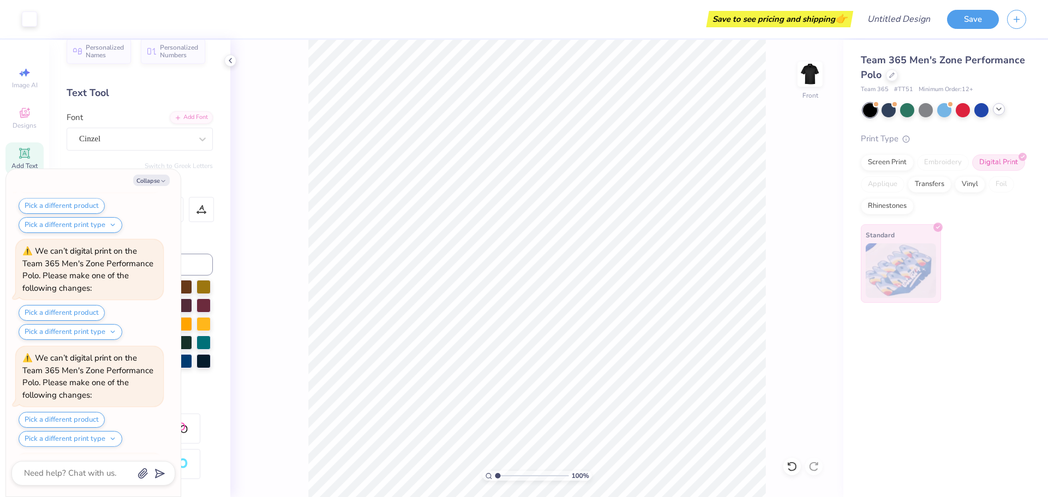
scroll to position [2362, 0]
type textarea "x"
type input "6.20"
type input "0.91"
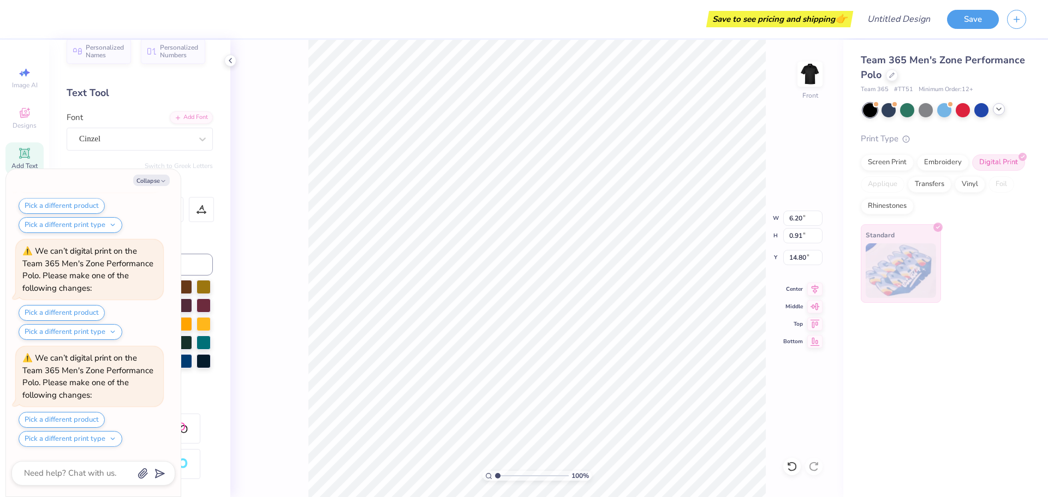
type textarea "x"
type input "16.43"
type textarea "x"
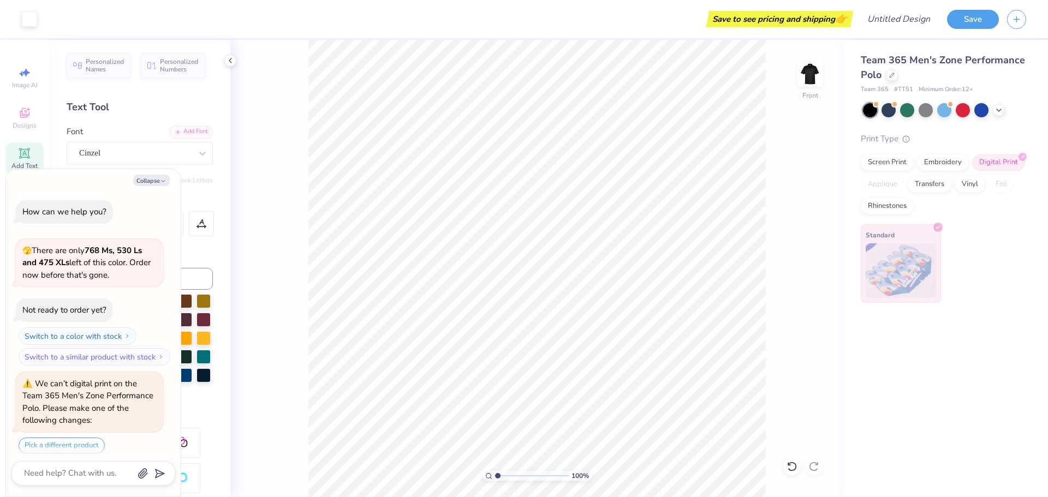
scroll to position [2576, 0]
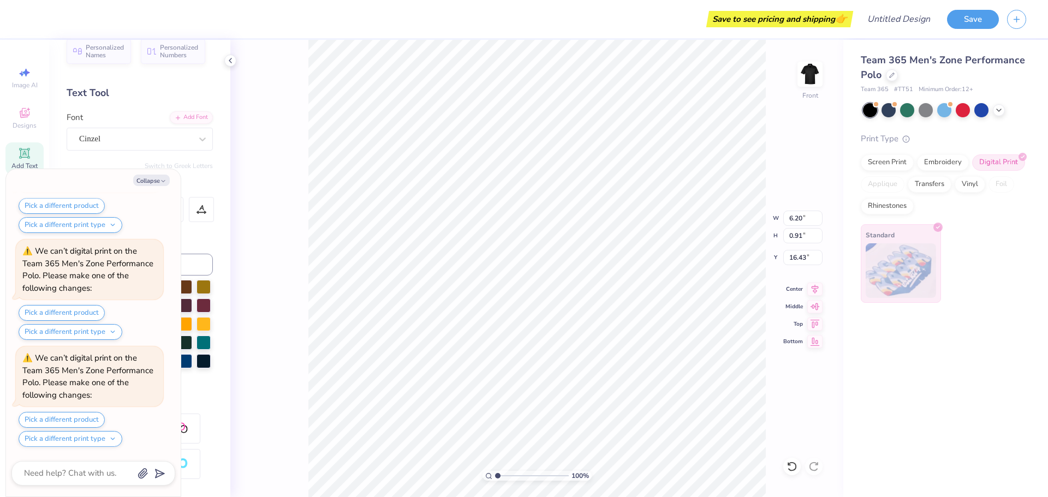
type textarea "x"
type input "15.41"
type textarea "x"
type input "9.00"
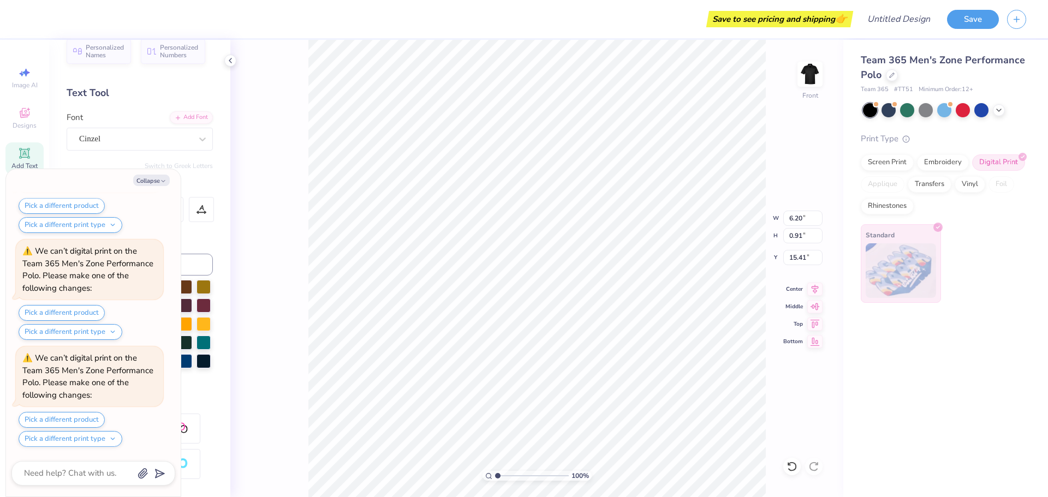
type input "8.95"
type input "5.07"
click at [965, 13] on button "Save" at bounding box center [973, 17] width 52 height 19
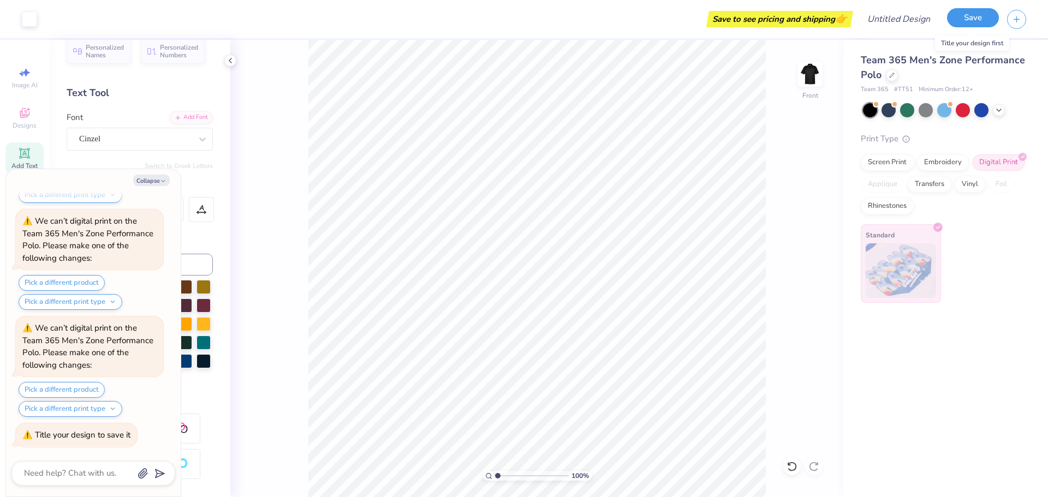
click at [975, 17] on button "Save" at bounding box center [973, 17] width 52 height 19
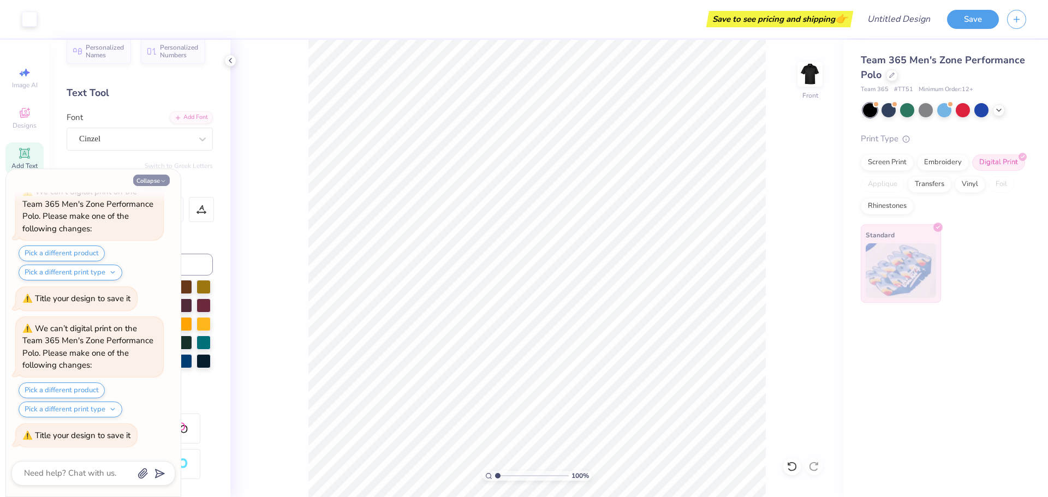
click at [156, 177] on button "Collapse" at bounding box center [151, 180] width 37 height 11
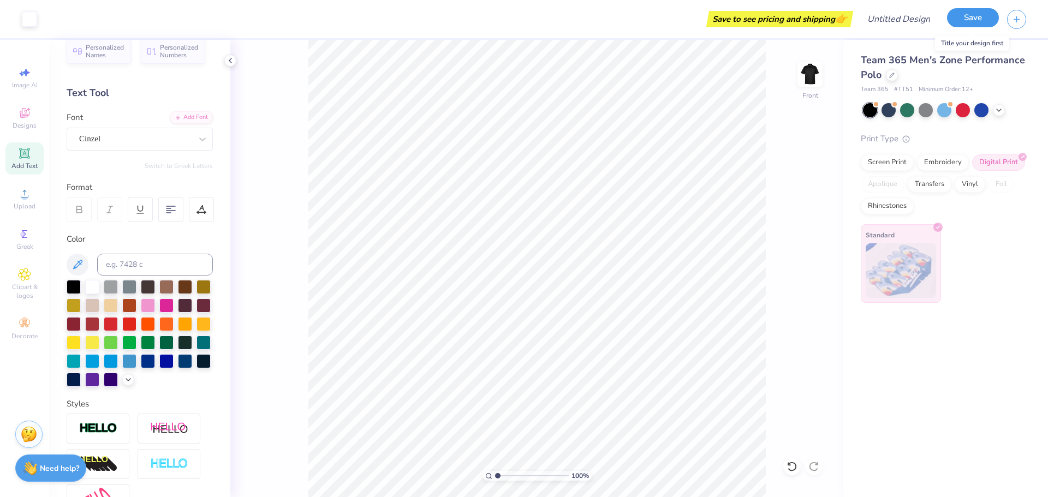
click at [961, 19] on button "Save" at bounding box center [973, 17] width 52 height 19
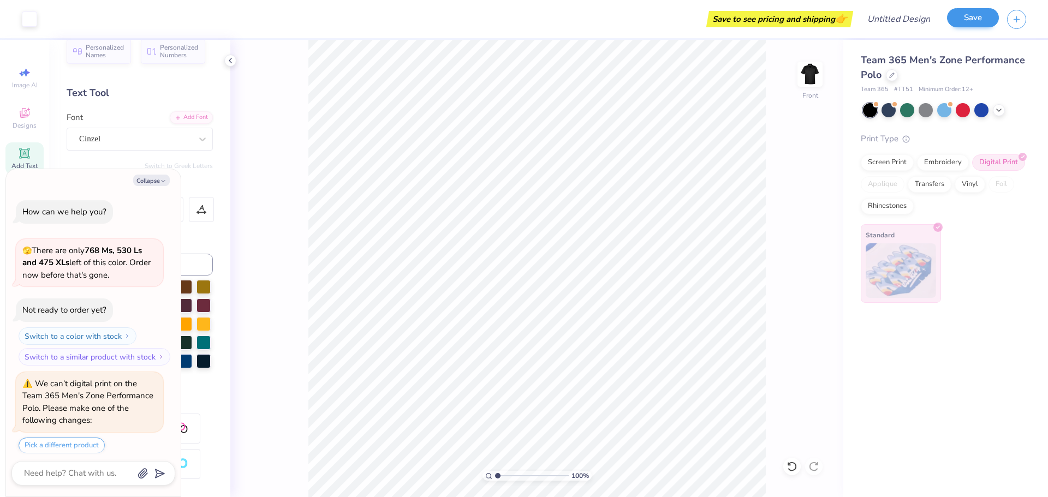
scroll to position [3200, 0]
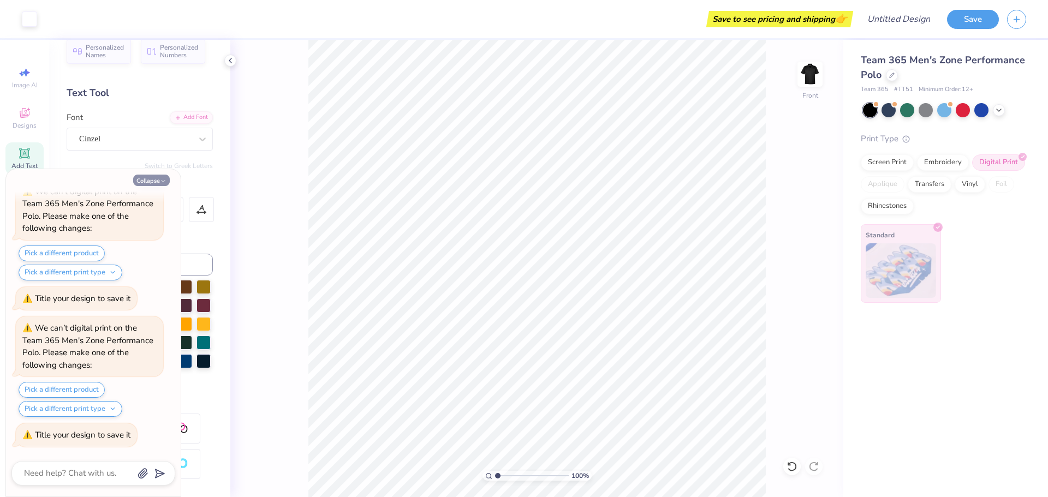
click at [157, 181] on button "Collapse" at bounding box center [151, 180] width 37 height 11
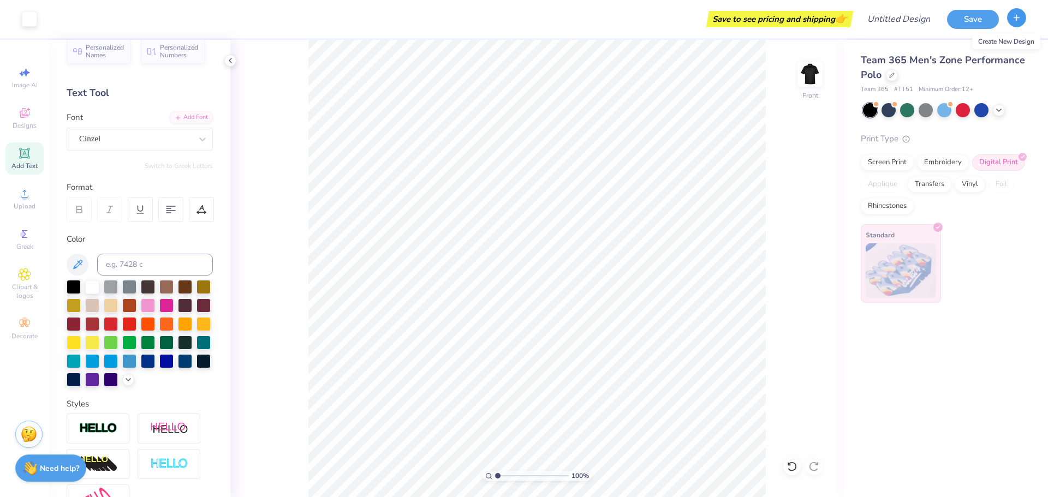
click at [1015, 17] on line "button" at bounding box center [1016, 17] width 5 height 0
click at [956, 13] on button "Save" at bounding box center [973, 17] width 52 height 19
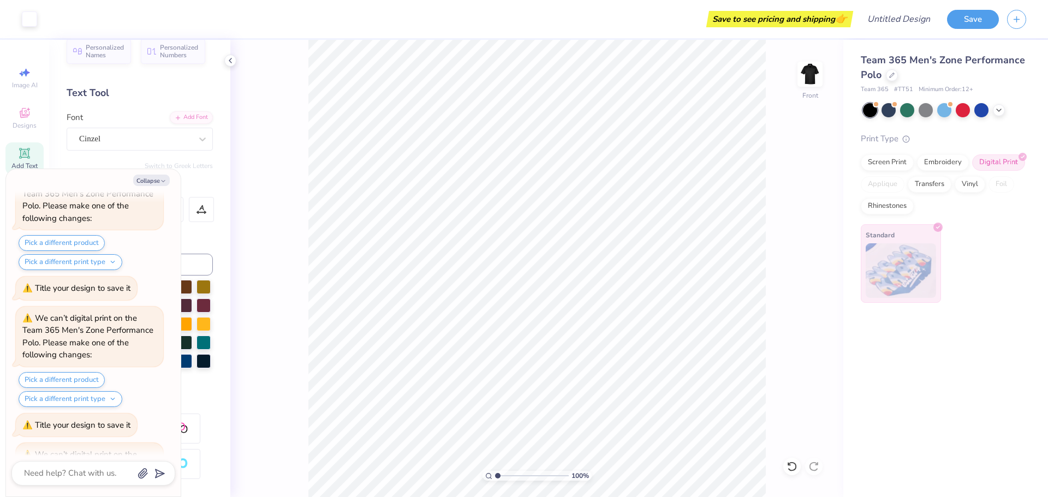
scroll to position [3337, 0]
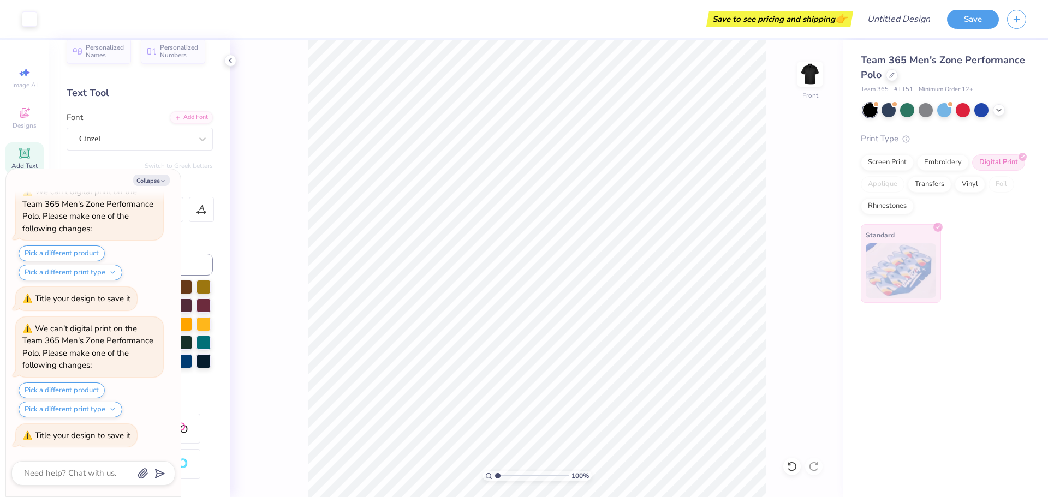
type textarea "x"
type textarea "r"
type textarea "x"
type textarea "re"
type textarea "x"
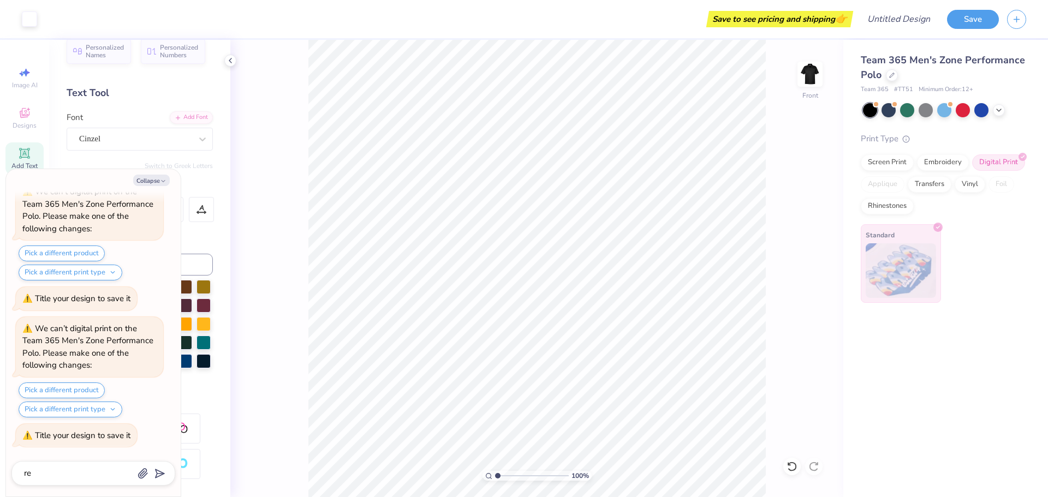
type textarea "ref"
type textarea "x"
type textarea "refi"
type textarea "x"
type textarea "refin"
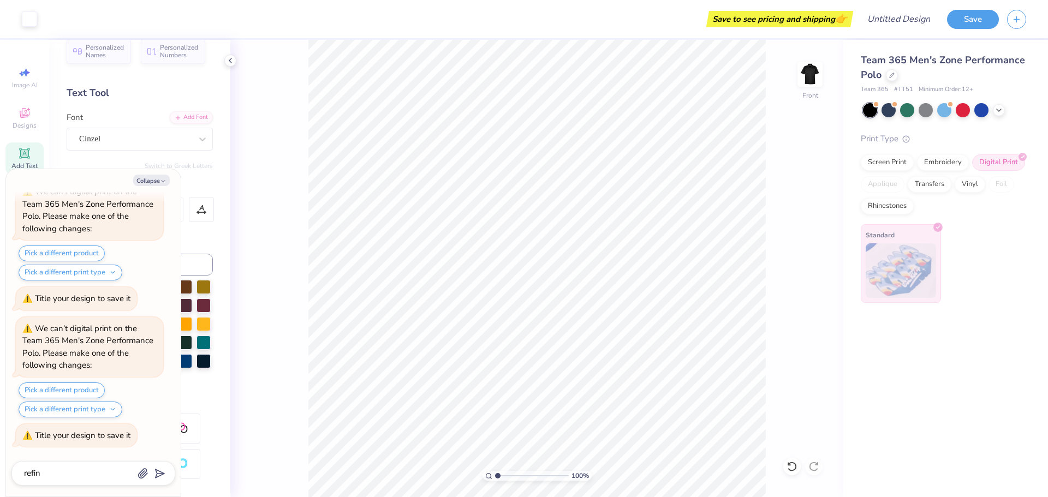
type textarea "x"
type textarea "refine"
type textarea "x"
type textarea "refine"
type textarea "x"
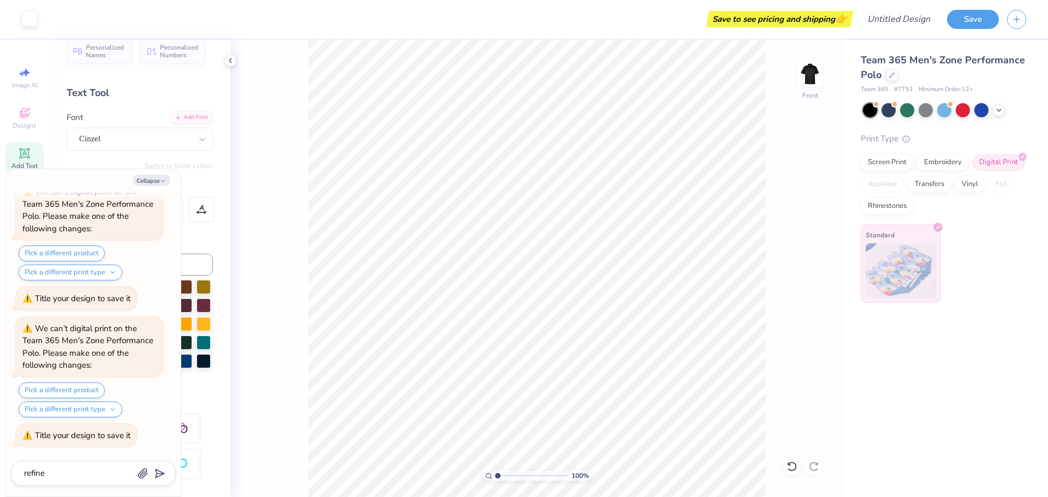
type textarea "refine t"
type textarea "x"
type textarea "refine th"
type textarea "x"
type textarea "refine thi"
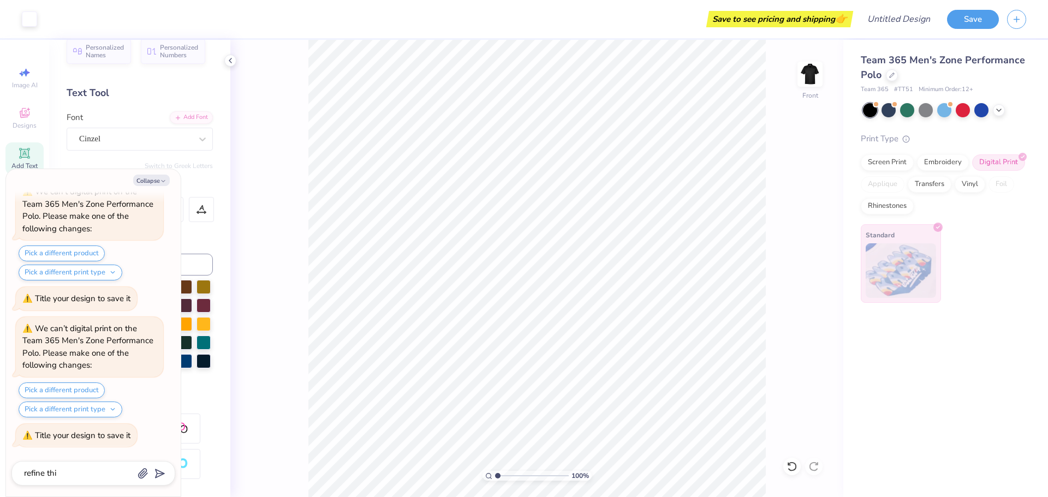
type textarea "x"
type textarea "refine this"
type textarea "x"
type textarea "refine this"
type textarea "x"
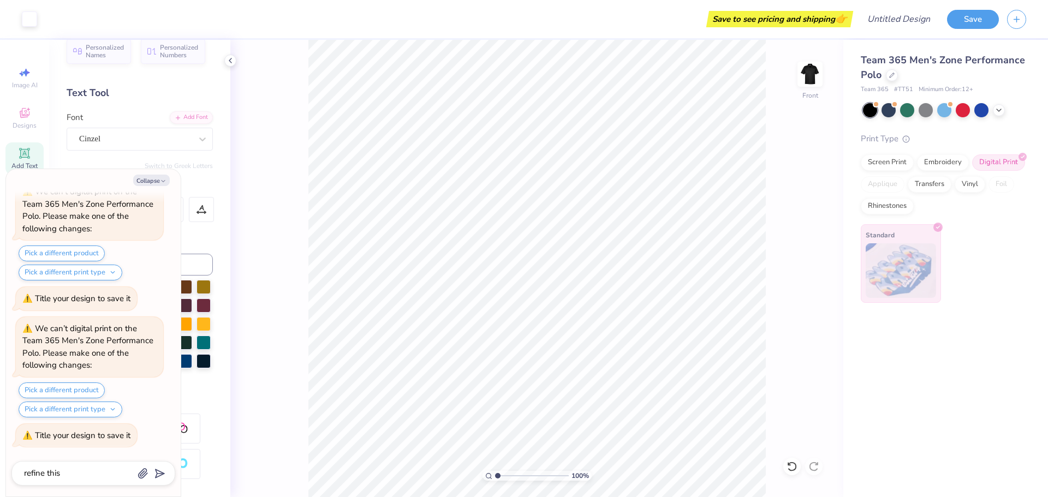
type textarea "refine this d"
type textarea "x"
type textarea "refine this de"
type textarea "x"
type textarea "refine this des"
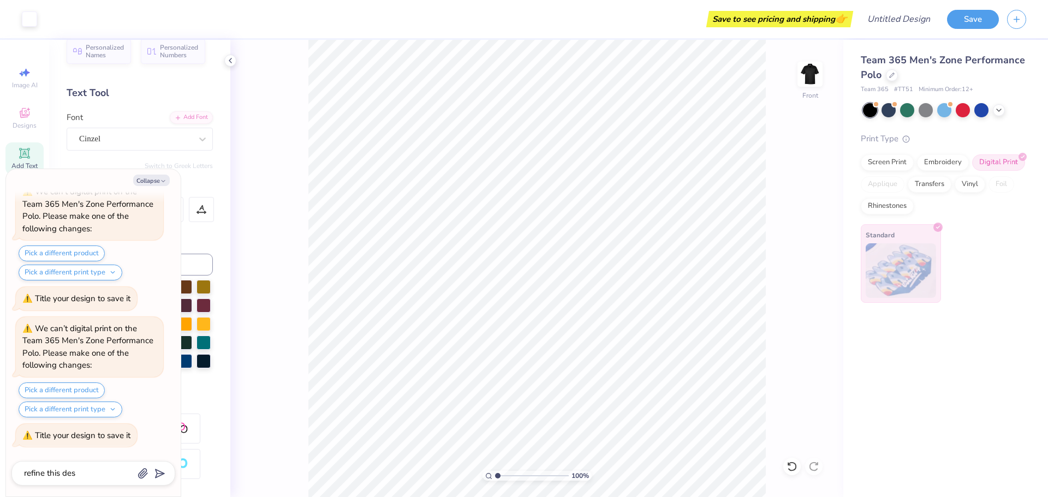
type textarea "x"
type textarea "refine this desi"
type textarea "x"
type textarea "refine this desih"
type textarea "x"
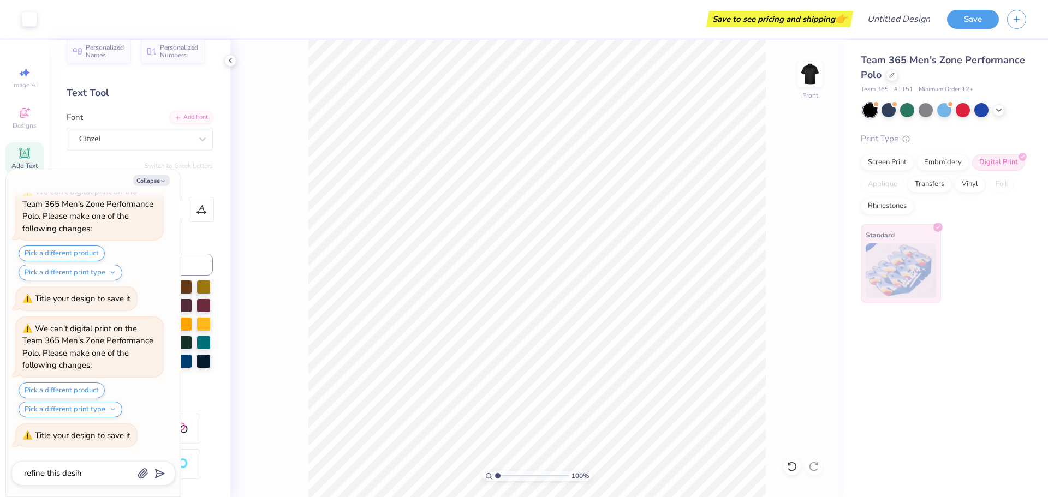
type textarea "refine this desihn"
type textarea "x"
type textarea "refine this desihn/"
type textarea "x"
type textarea "refine this desihn/*"
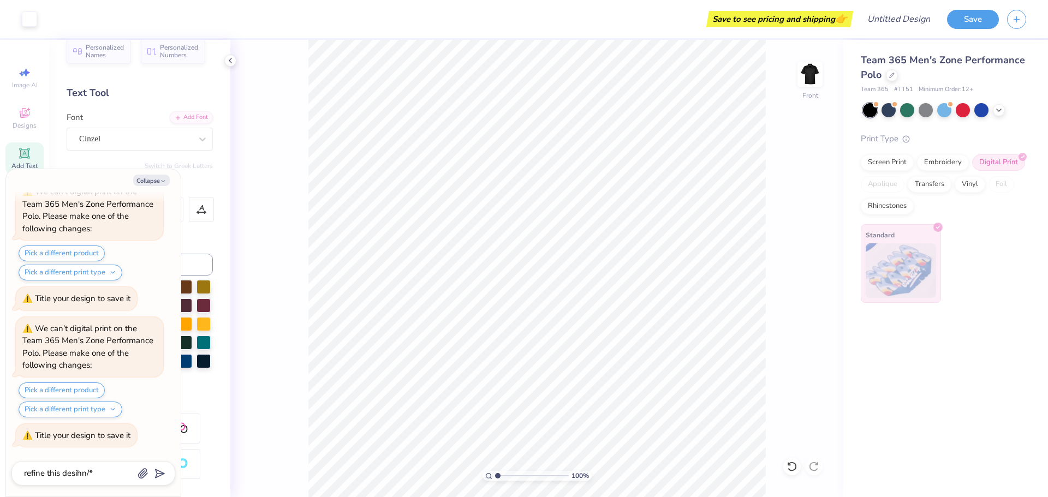
type textarea "x"
type textarea "refine this desihn/"
type textarea "x"
type textarea "refine this desihn"
type textarea "x"
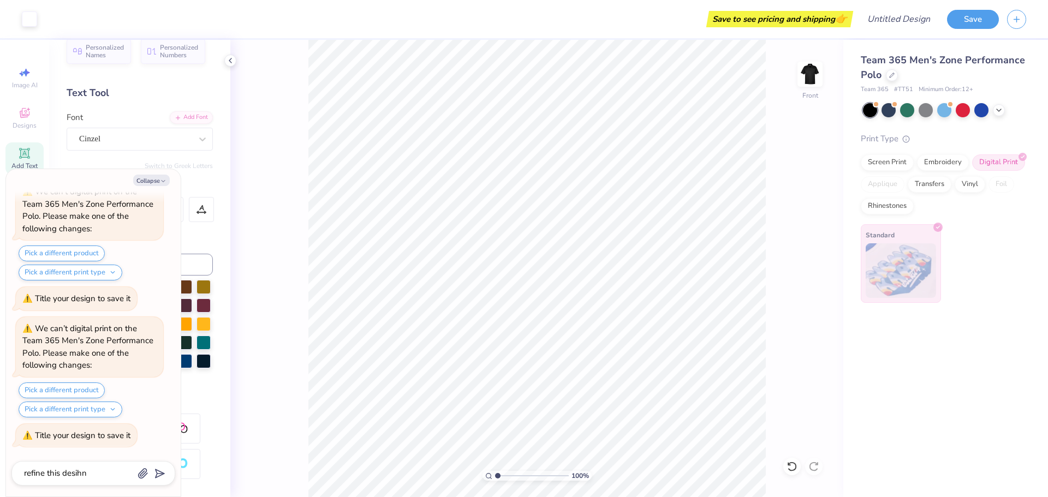
type textarea "refine this desih"
type textarea "x"
type textarea "refine this desi"
type textarea "x"
type textarea "refine this desig"
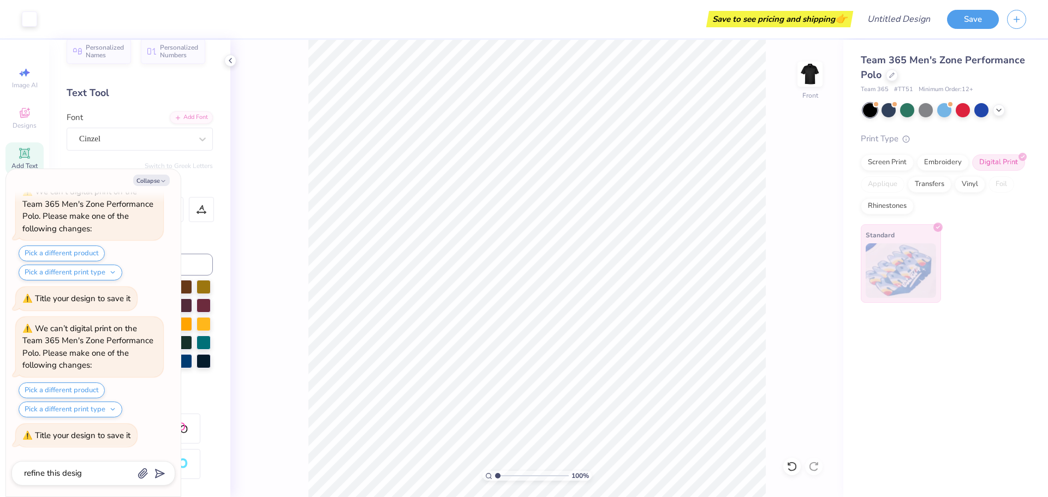
type textarea "x"
type textarea "refine this design"
type textarea "x"
click at [159, 467] on icon "submit" at bounding box center [157, 473] width 15 height 15
type input "refine this design"
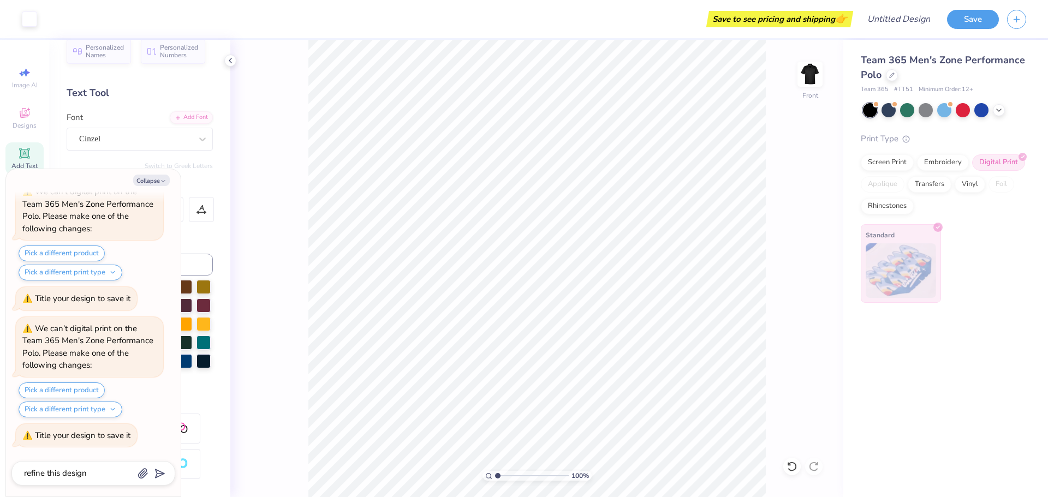
type textarea "x"
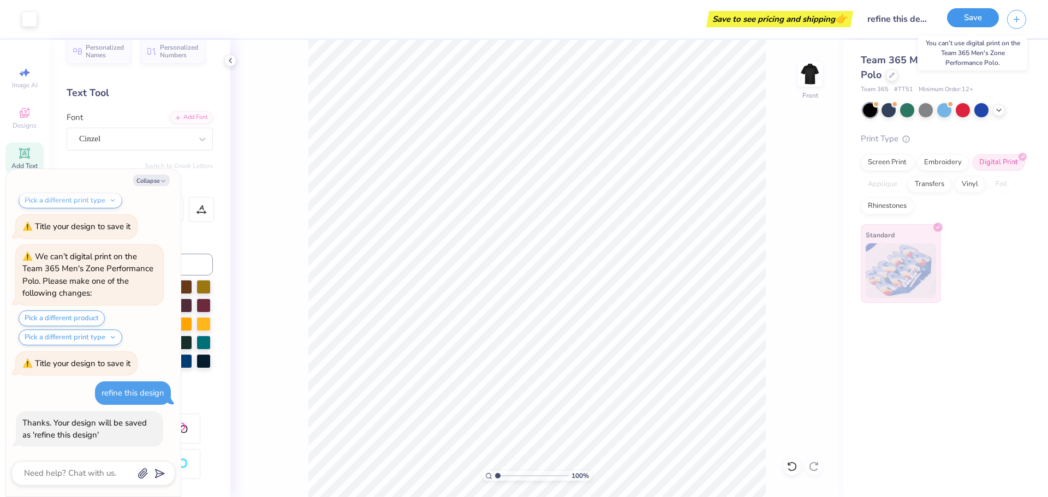
click at [970, 21] on button "Save" at bounding box center [973, 17] width 52 height 19
type textarea "x"
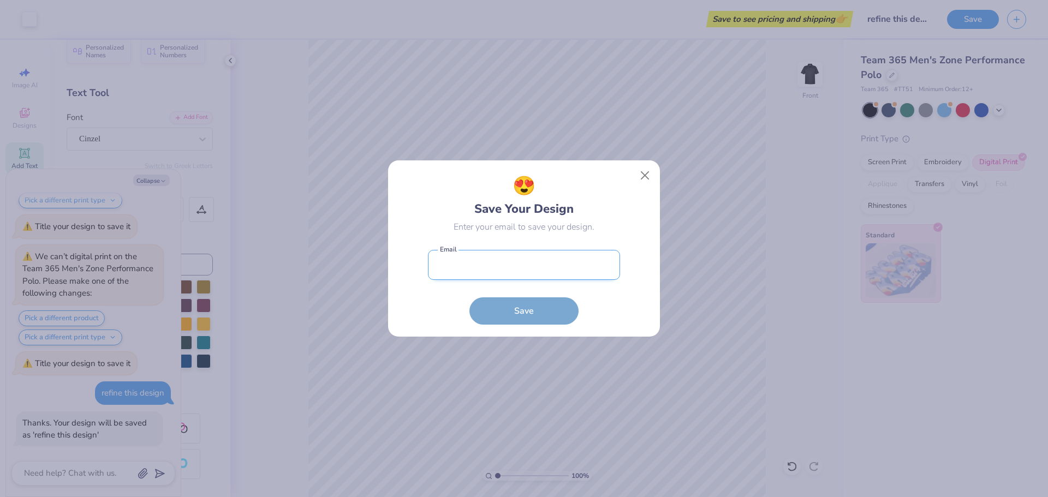
click at [591, 268] on input "email" at bounding box center [524, 265] width 192 height 30
type input "lovleshsaini96@gmail.com"
click at [526, 307] on button "Save" at bounding box center [524, 308] width 109 height 27
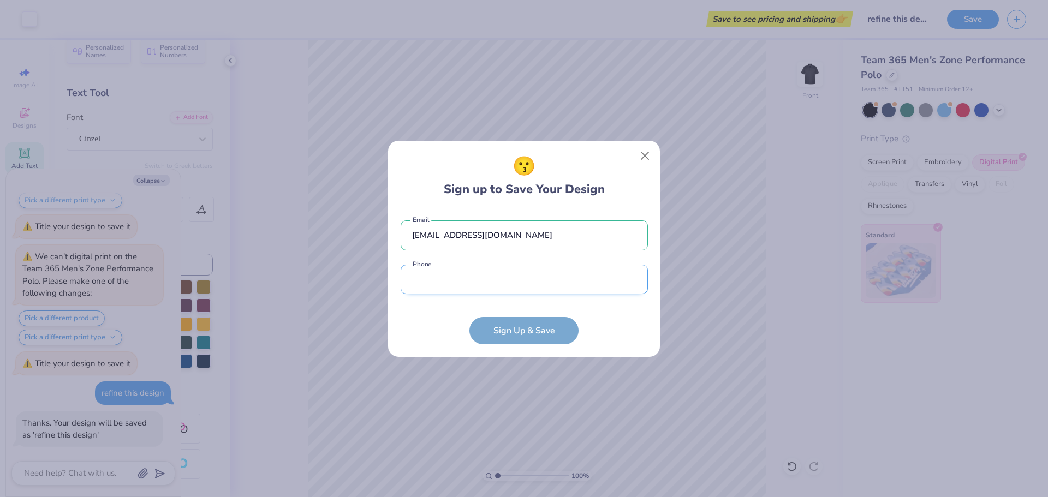
click at [527, 287] on input "tel" at bounding box center [524, 280] width 247 height 30
type input "0"
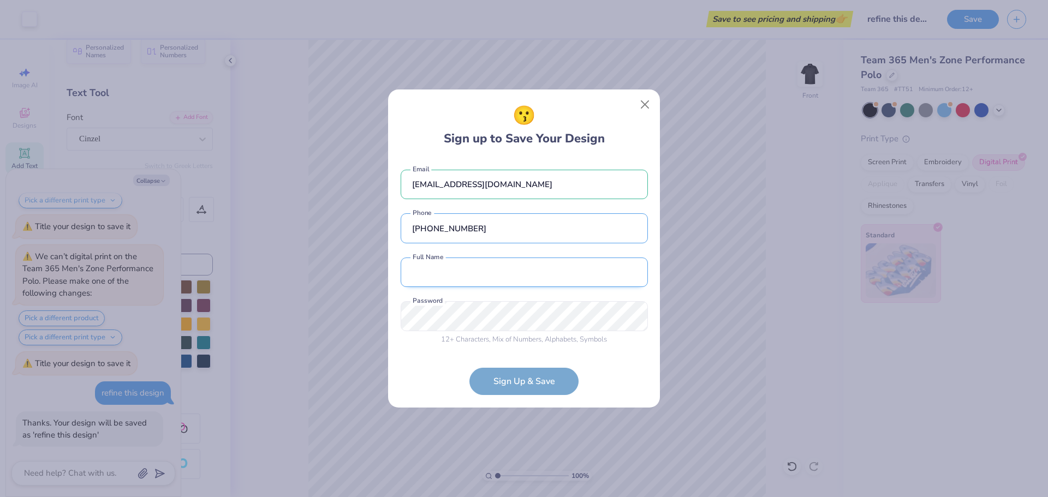
type input "(919) 444-6784"
click at [526, 279] on input "text" at bounding box center [524, 273] width 247 height 30
type input "Lovlesh Saini"
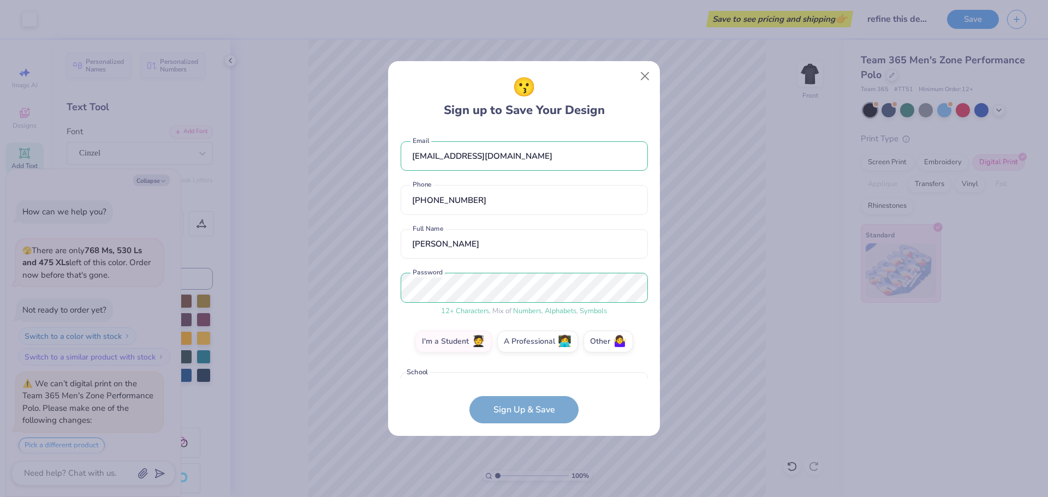
scroll to position [73, 0]
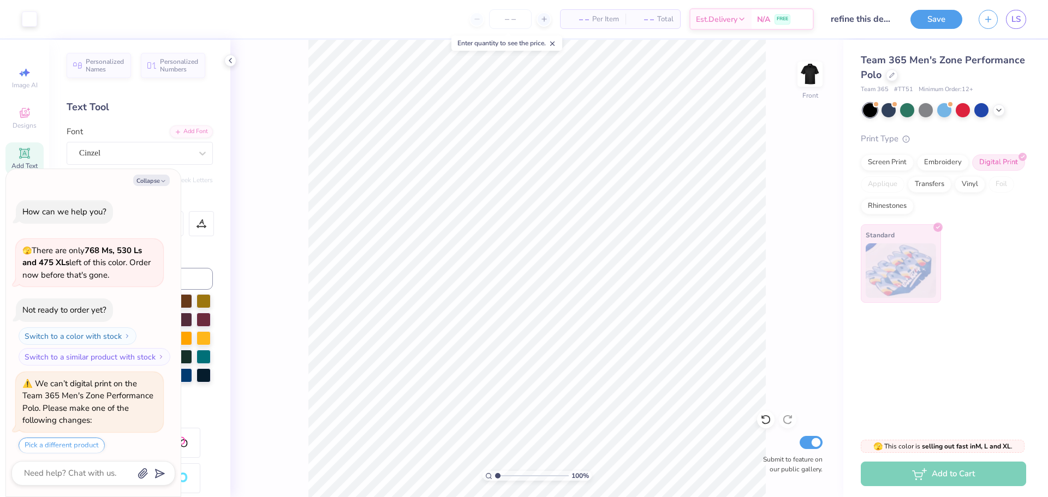
scroll to position [3583, 0]
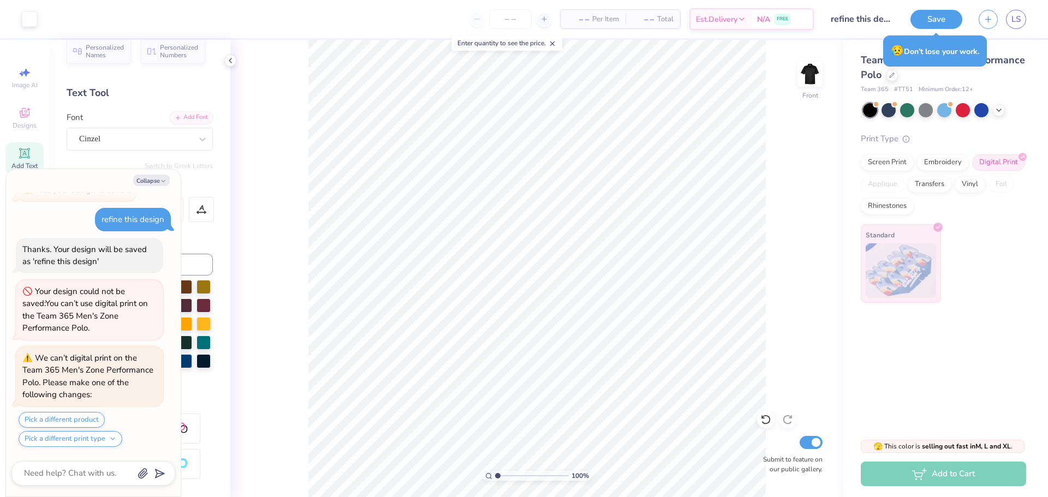
type textarea "x"
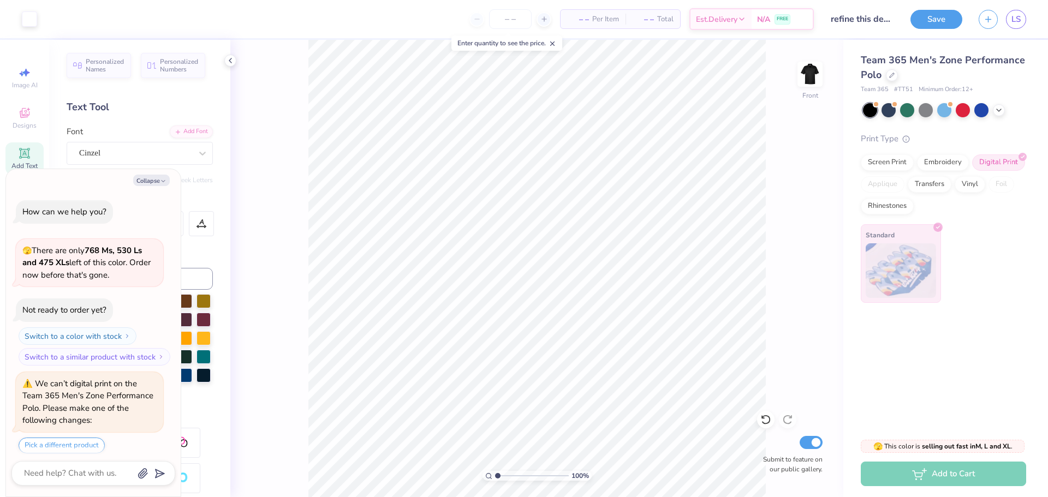
scroll to position [3583, 0]
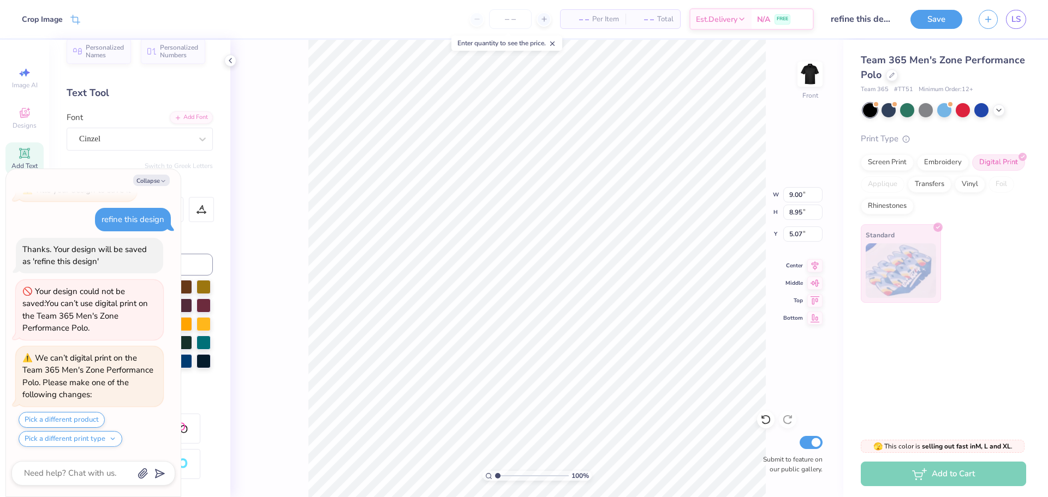
type textarea "x"
type input "8.53"
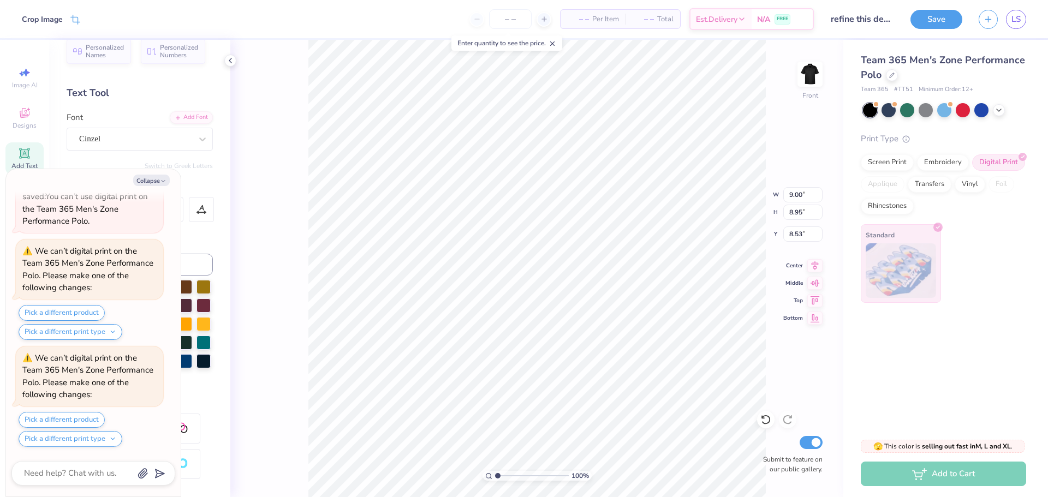
type textarea "x"
type input "6.20"
type input "0.91"
type input "15.41"
type textarea "x"
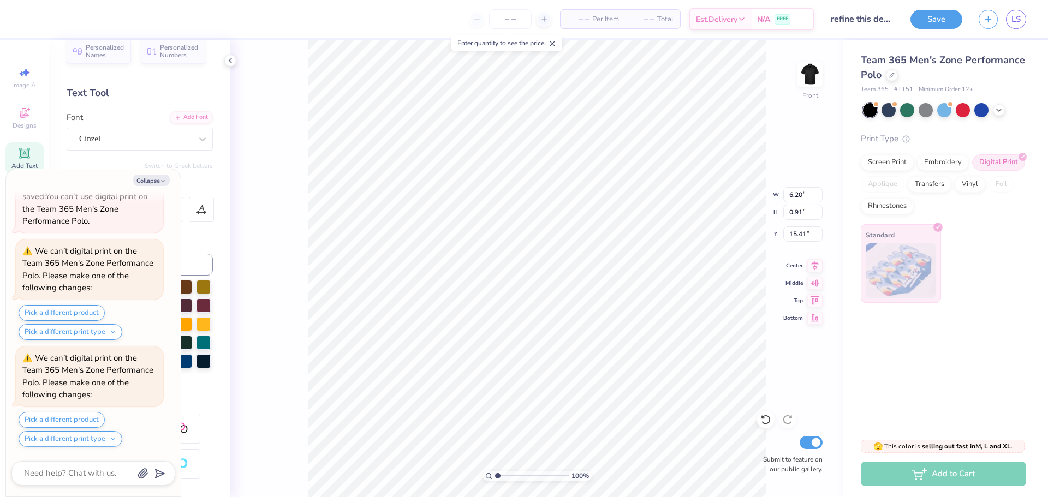
type input "18.00"
type textarea "x"
type input "8.34"
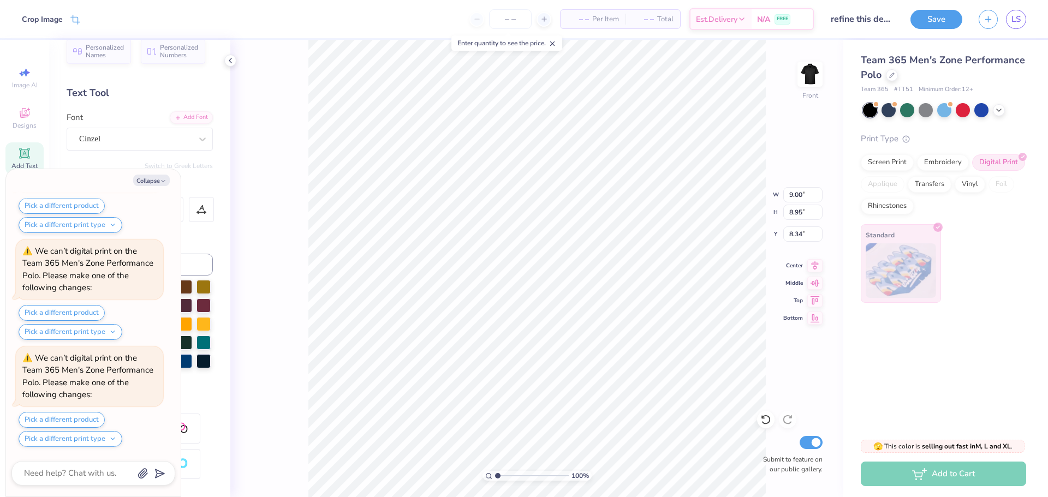
type textarea "x"
type input "6.20"
type input "0.91"
type input "18.00"
type textarea "x"
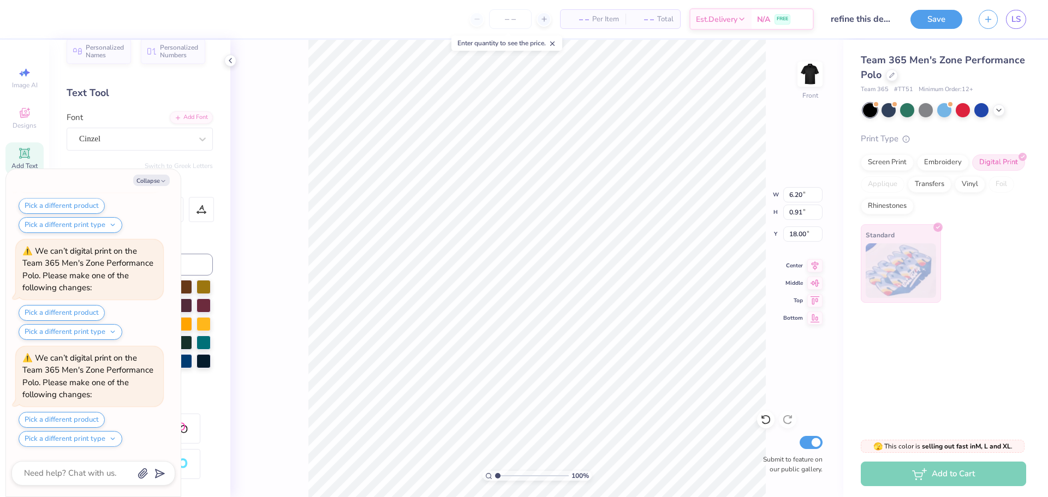
type input "18.07"
click at [152, 186] on button "Collapse" at bounding box center [151, 180] width 37 height 11
type textarea "x"
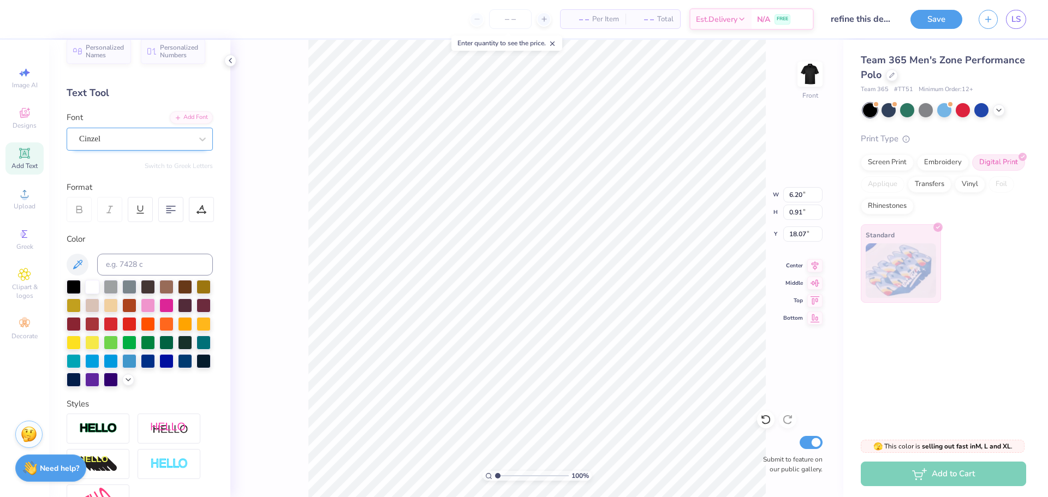
click at [160, 140] on div "Cinzel" at bounding box center [135, 138] width 115 height 17
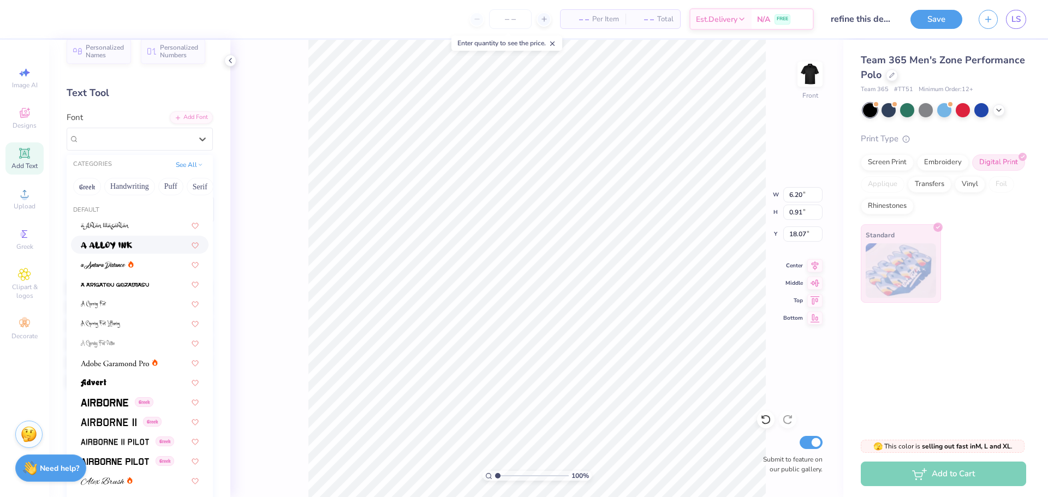
click at [127, 251] on div at bounding box center [140, 245] width 138 height 18
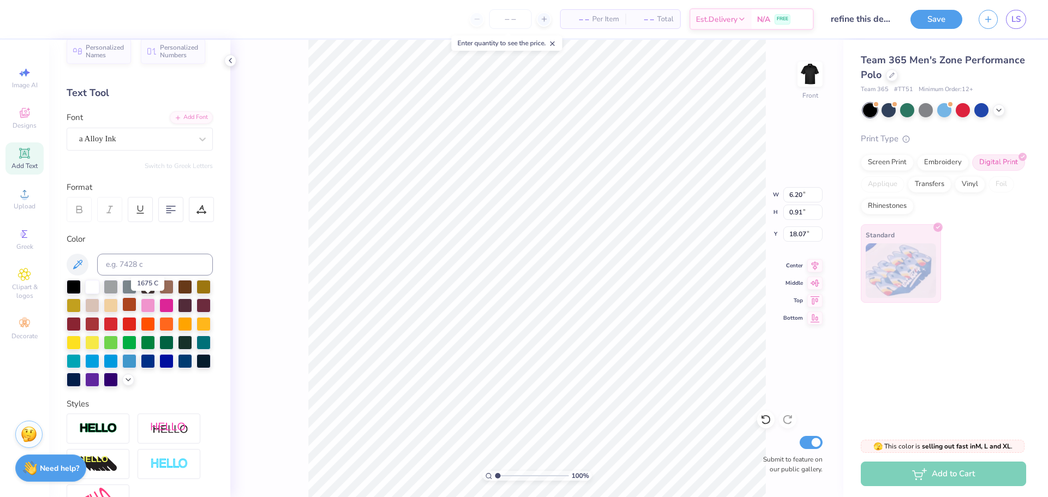
type input "5.35"
type input "1.12"
type input "17.97"
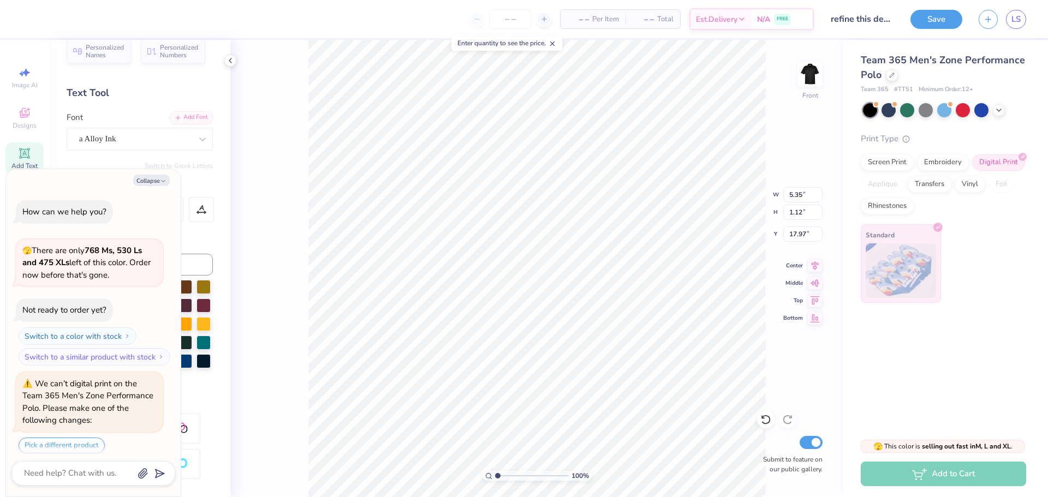
scroll to position [4118, 0]
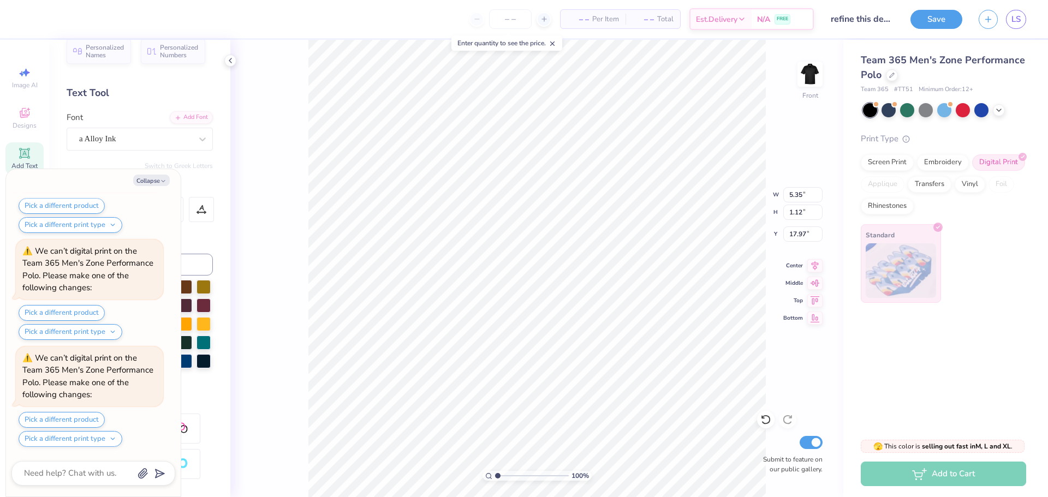
click at [288, 283] on div "100 % Front W 5.35 5.35 " H 1.12 1.12 " Y 17.97 17.97 " Center Middle Top Botto…" at bounding box center [536, 269] width 613 height 458
type textarea "x"
type input "18.54"
type textarea "x"
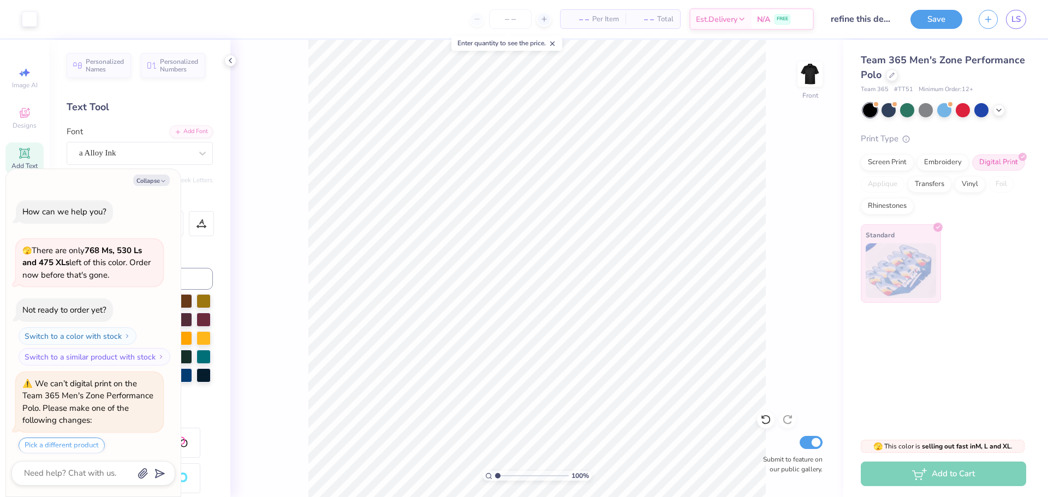
scroll to position [4225, 0]
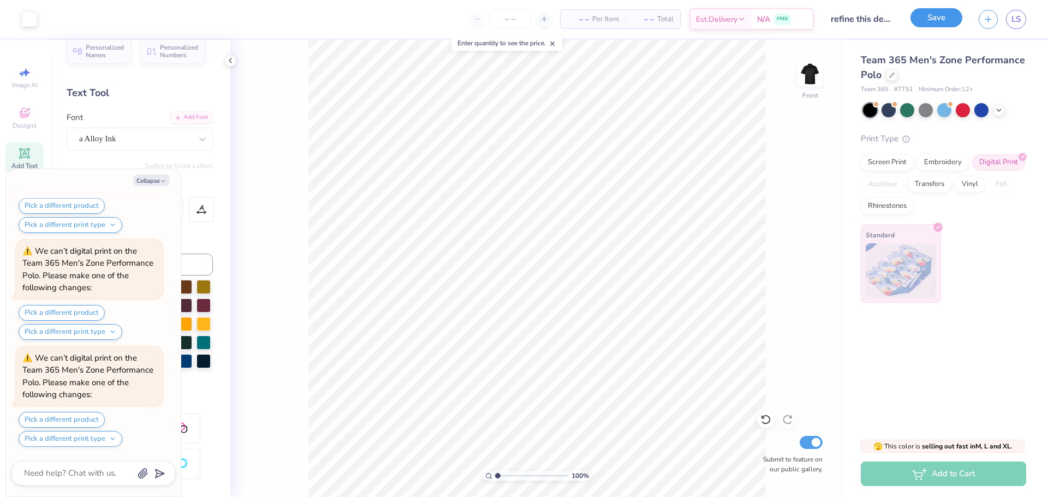
click at [918, 25] on button "Save" at bounding box center [937, 17] width 52 height 19
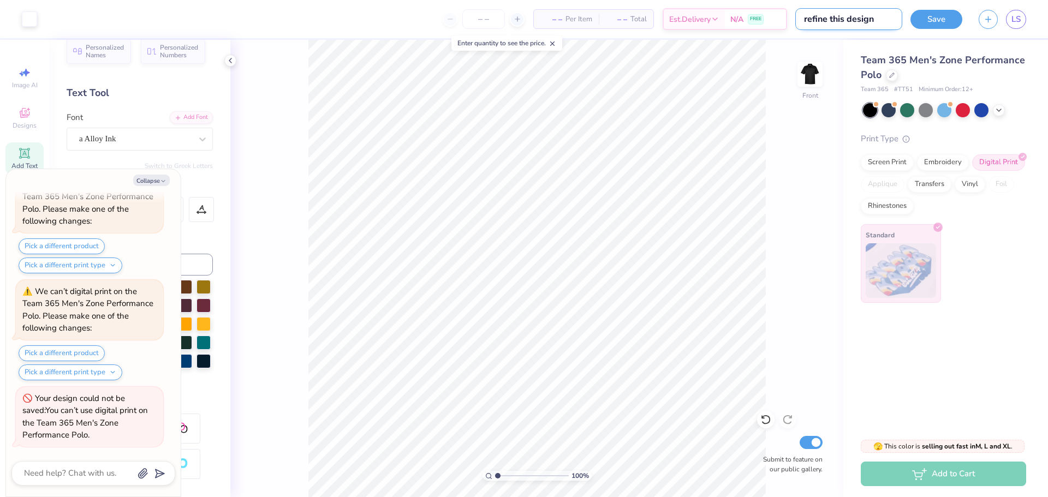
click at [873, 17] on input "refine this design" at bounding box center [848, 19] width 107 height 22
click at [808, 88] on img at bounding box center [810, 74] width 44 height 44
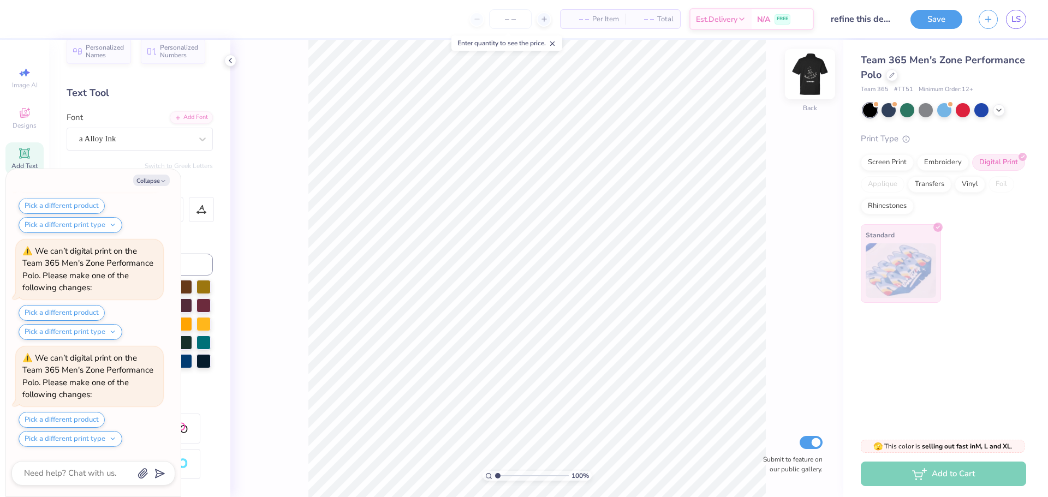
click at [801, 85] on img at bounding box center [810, 74] width 44 height 44
click at [1014, 19] on span "LS" at bounding box center [1016, 19] width 9 height 13
type textarea "x"
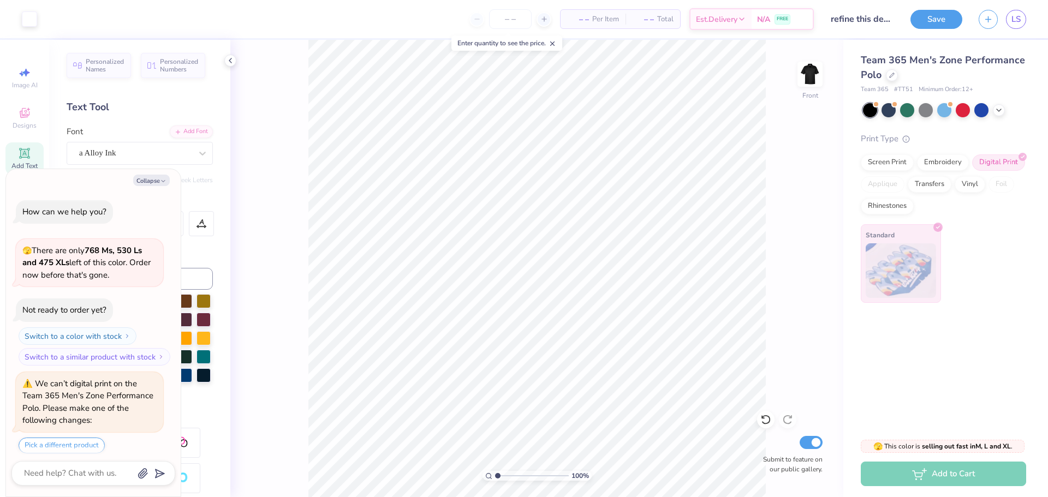
type textarea "x"
